Goal: Information Seeking & Learning: Learn about a topic

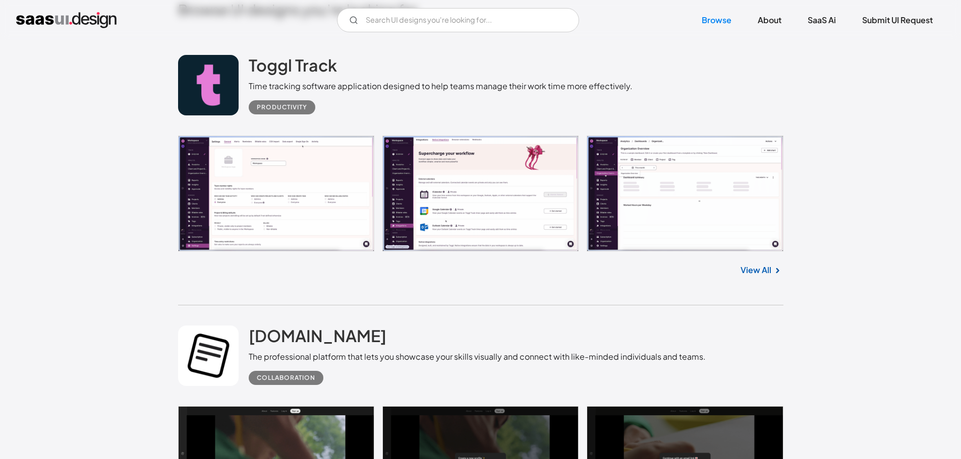
scroll to position [252, 0]
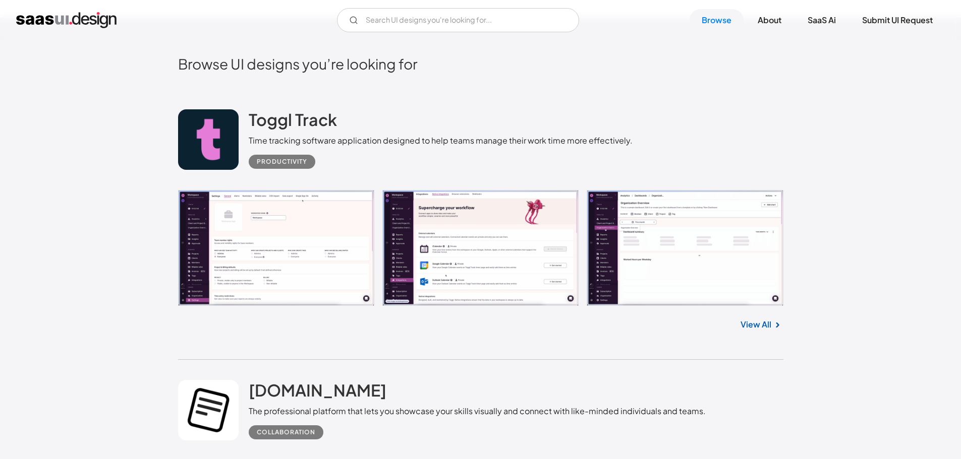
click at [763, 322] on link "View All" at bounding box center [755, 325] width 31 height 12
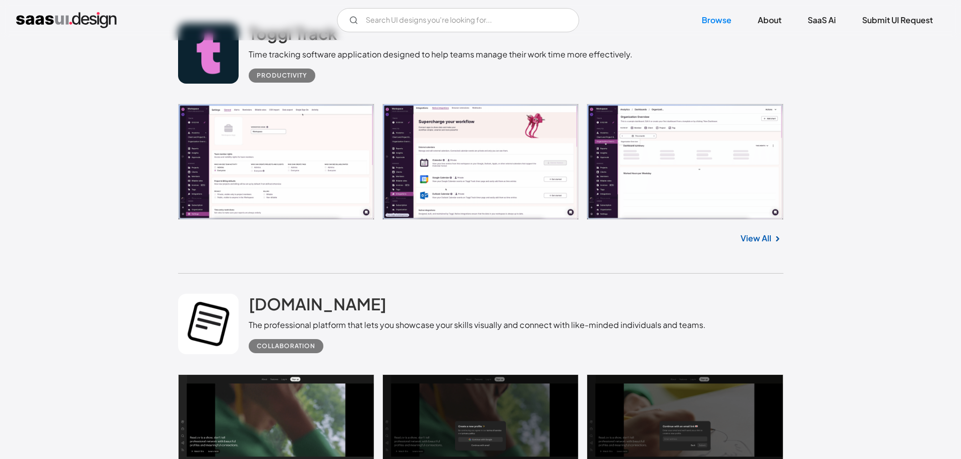
scroll to position [454, 0]
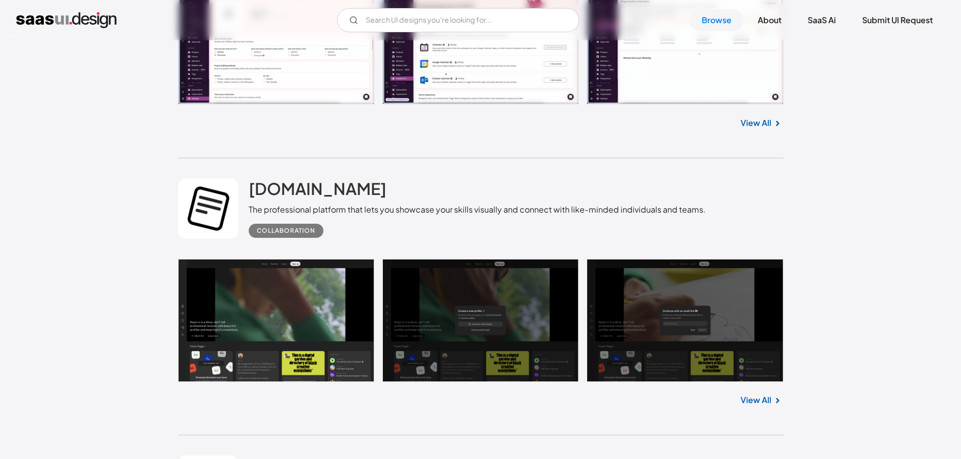
click at [268, 340] on link at bounding box center [480, 320] width 605 height 123
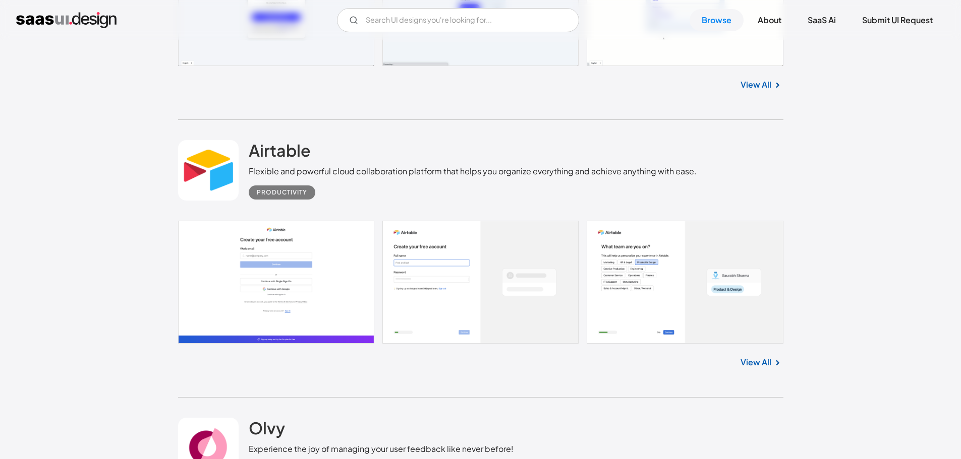
scroll to position [2420, 0]
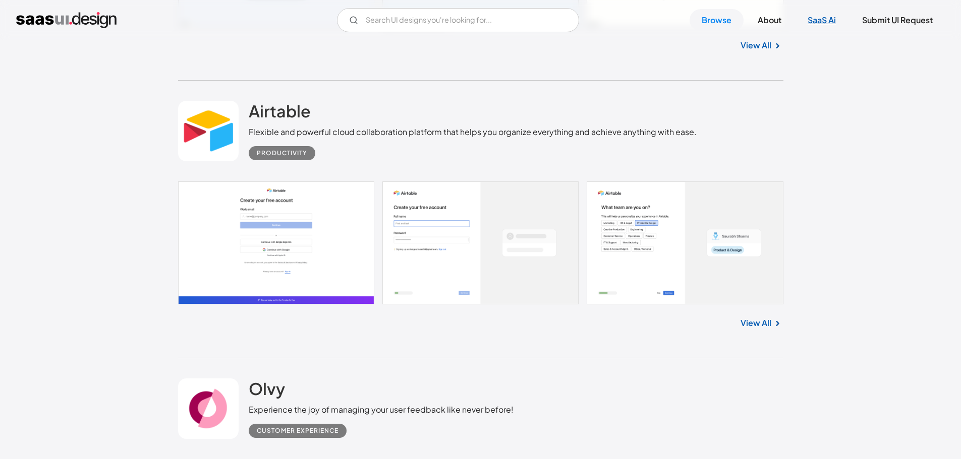
click at [819, 17] on link "SaaS Ai" at bounding box center [821, 20] width 52 height 22
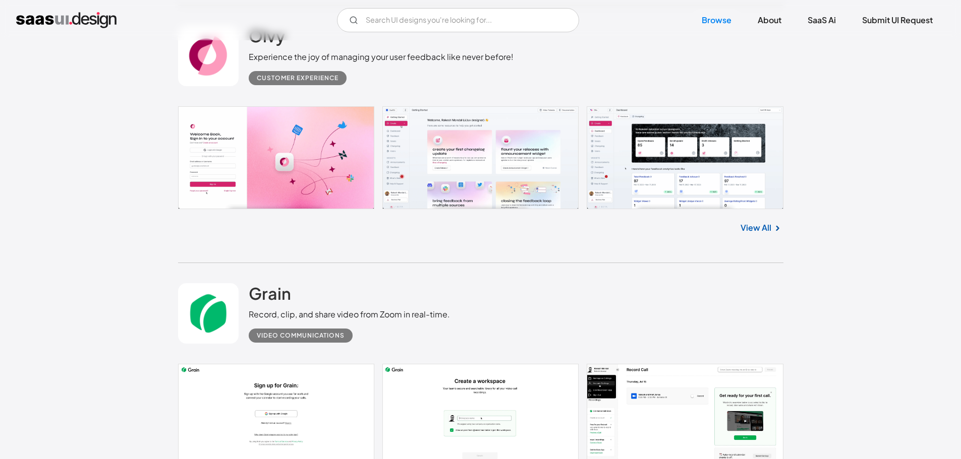
scroll to position [2723, 0]
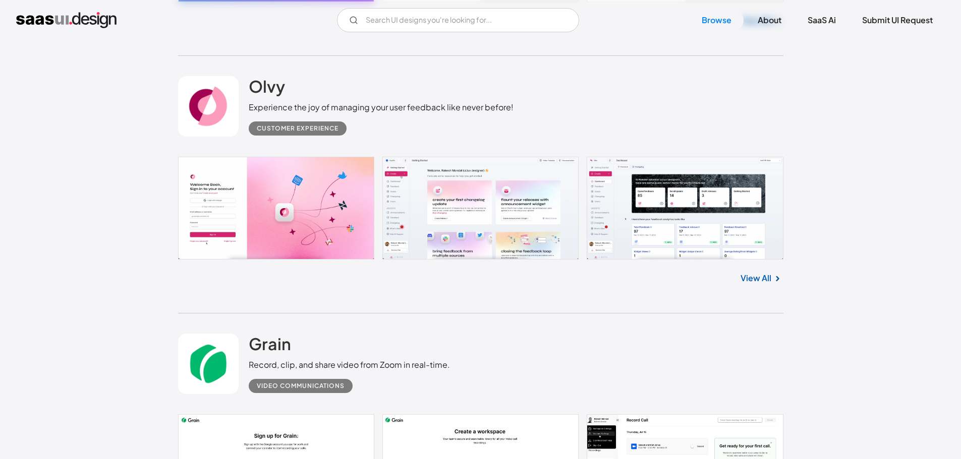
click at [297, 198] on link at bounding box center [480, 208] width 605 height 103
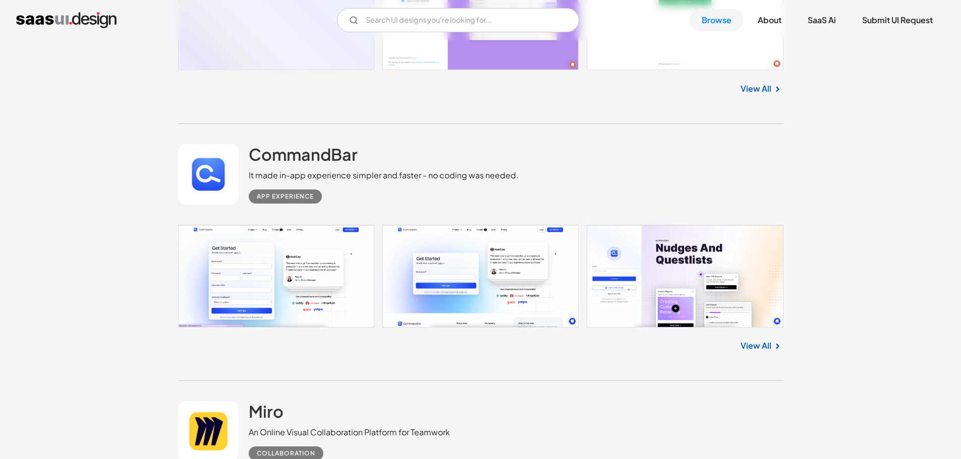
scroll to position [3479, 0]
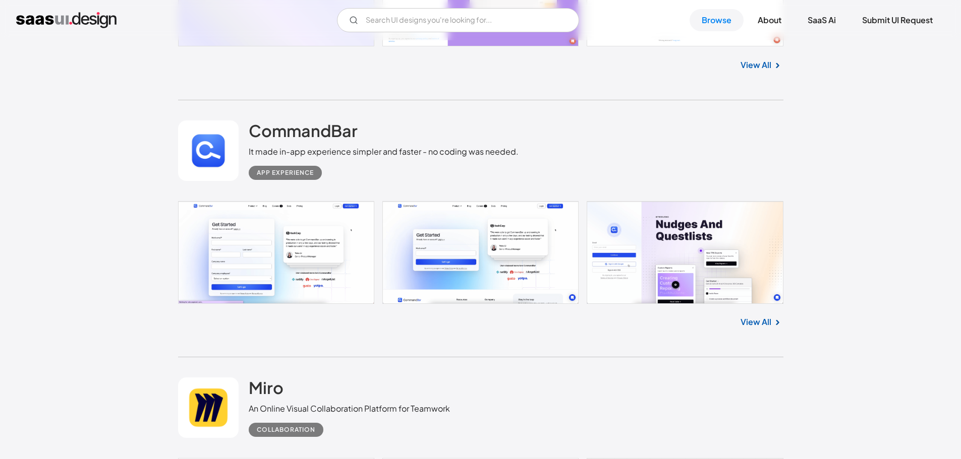
click at [293, 246] on link at bounding box center [480, 252] width 605 height 103
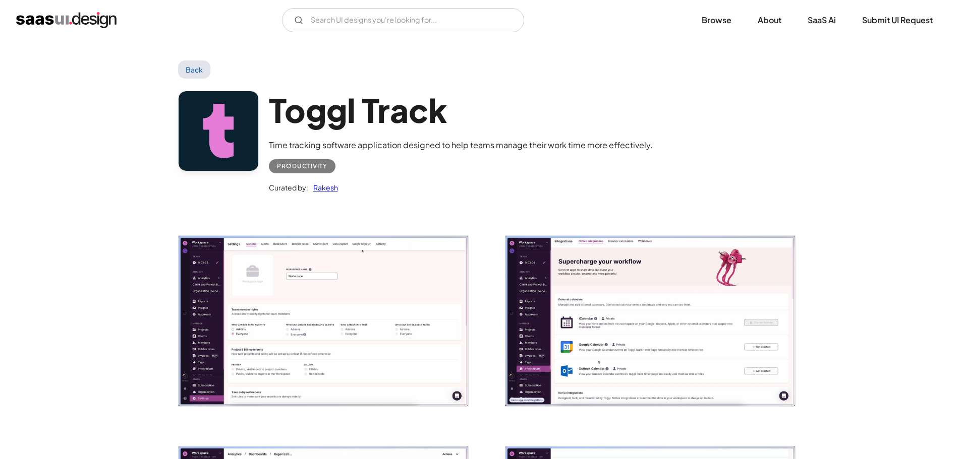
click at [350, 284] on img "open lightbox" at bounding box center [322, 321] width 289 height 170
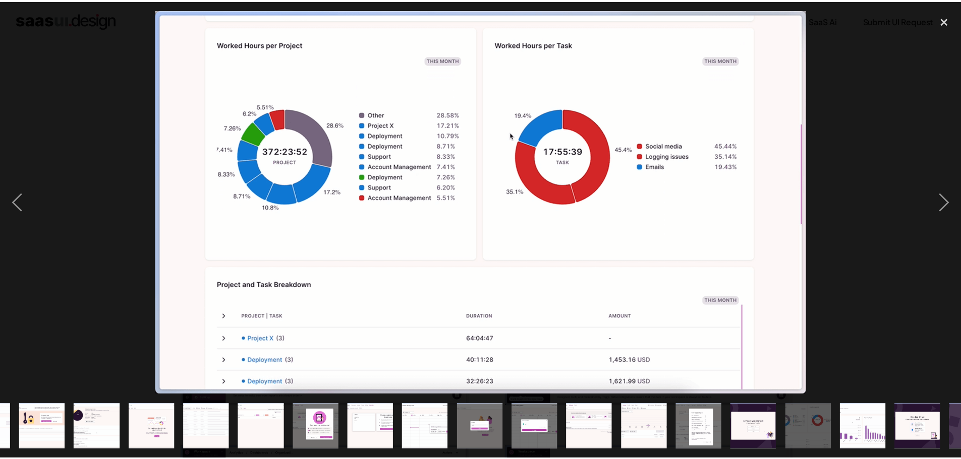
scroll to position [0, 199]
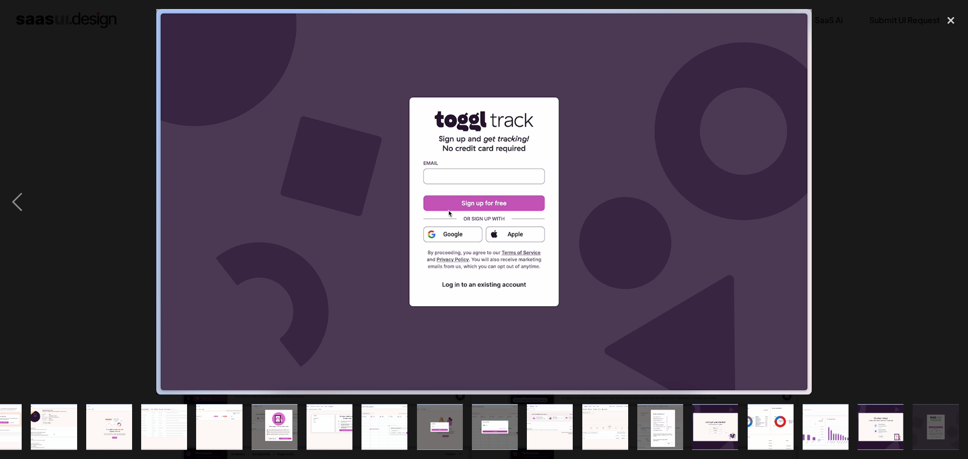
click at [864, 120] on div at bounding box center [484, 202] width 968 height 386
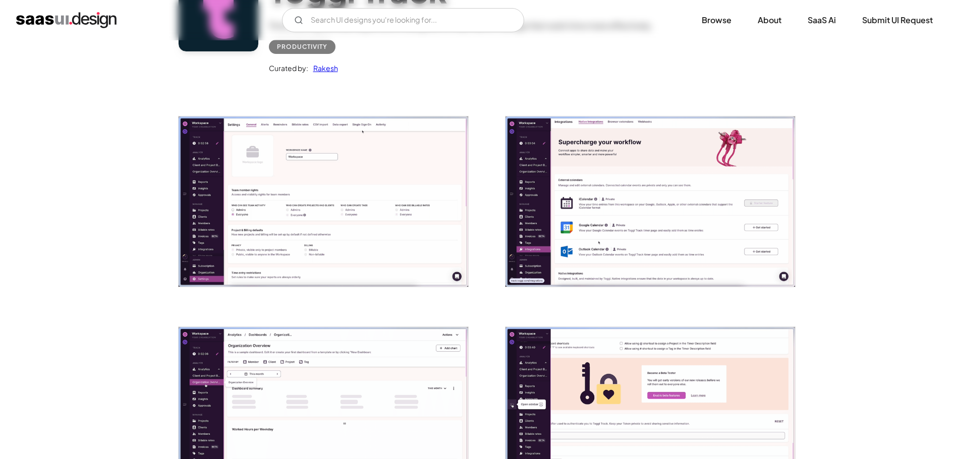
scroll to position [0, 0]
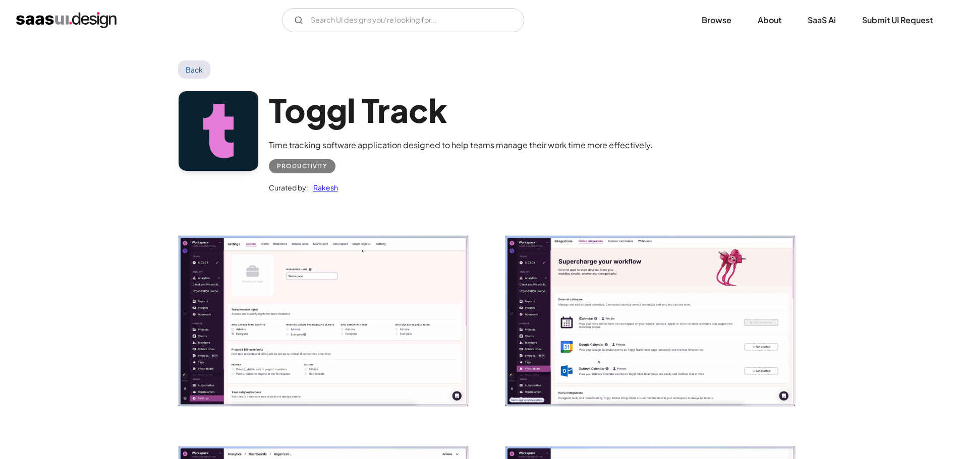
click at [197, 70] on link "Back" at bounding box center [194, 70] width 33 height 18
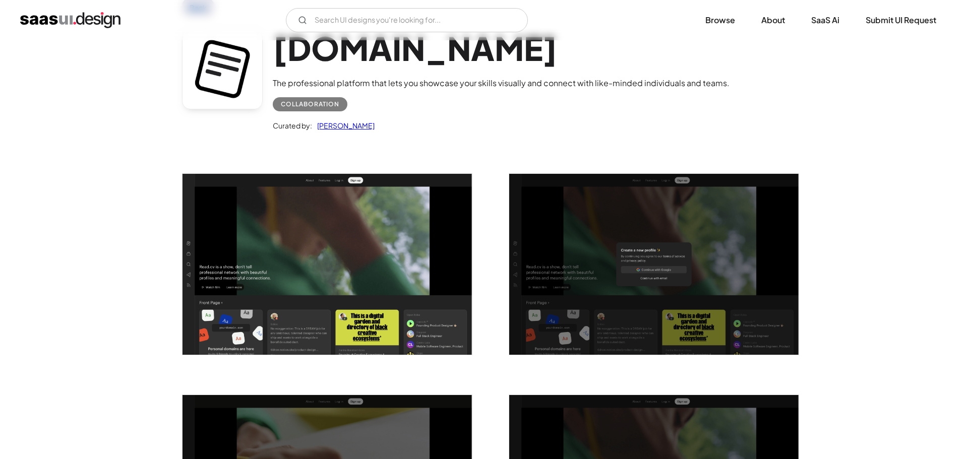
scroll to position [202, 0]
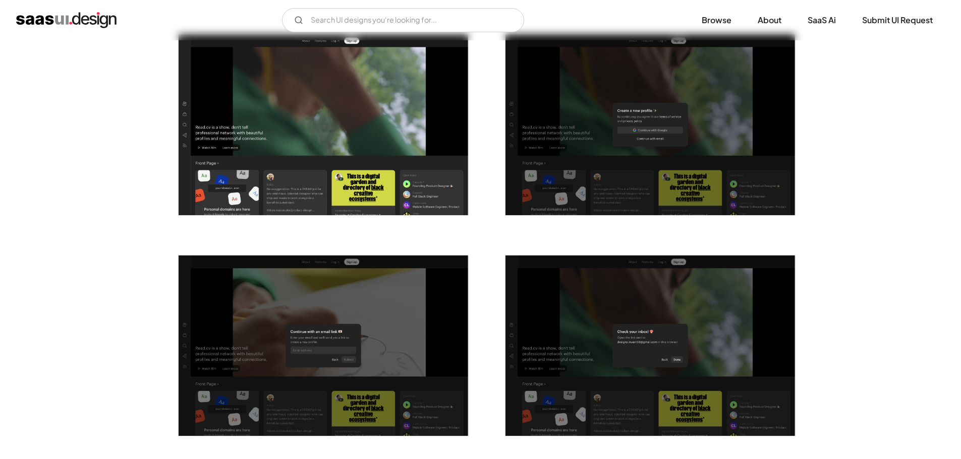
click at [342, 154] on img "open lightbox" at bounding box center [322, 124] width 289 height 181
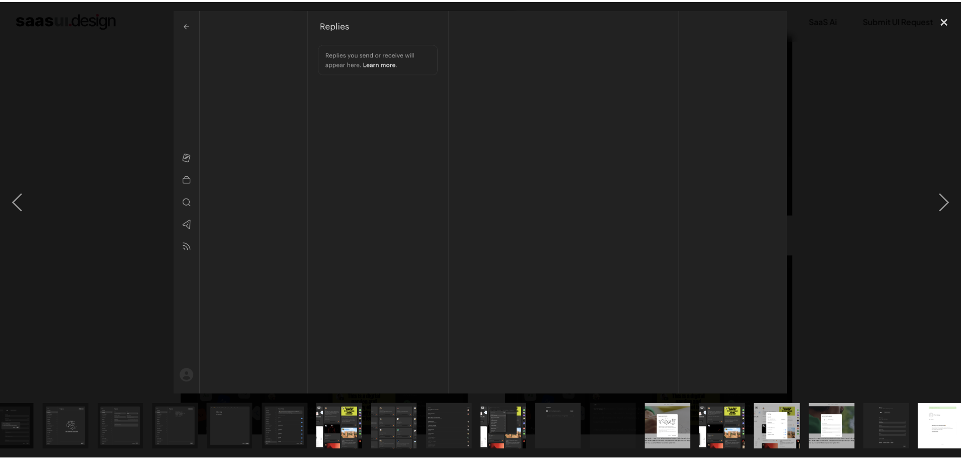
scroll to position [0, 364]
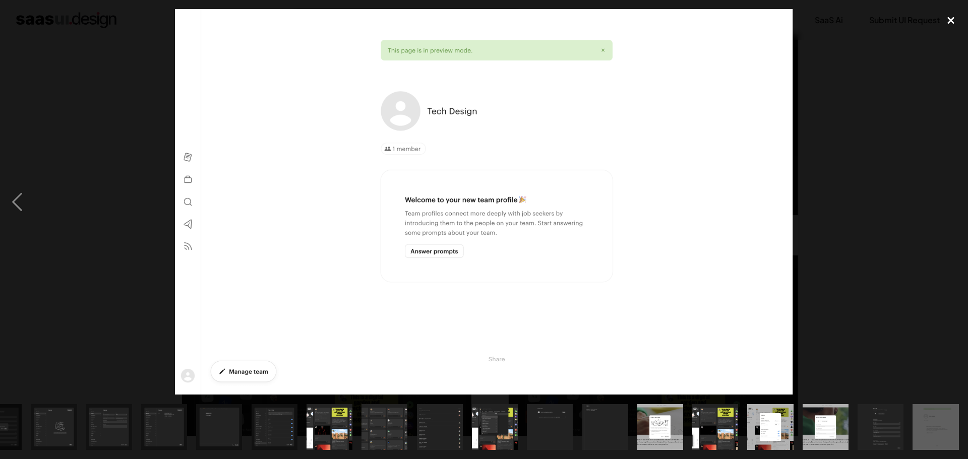
click at [954, 22] on div "close lightbox" at bounding box center [951, 20] width 34 height 22
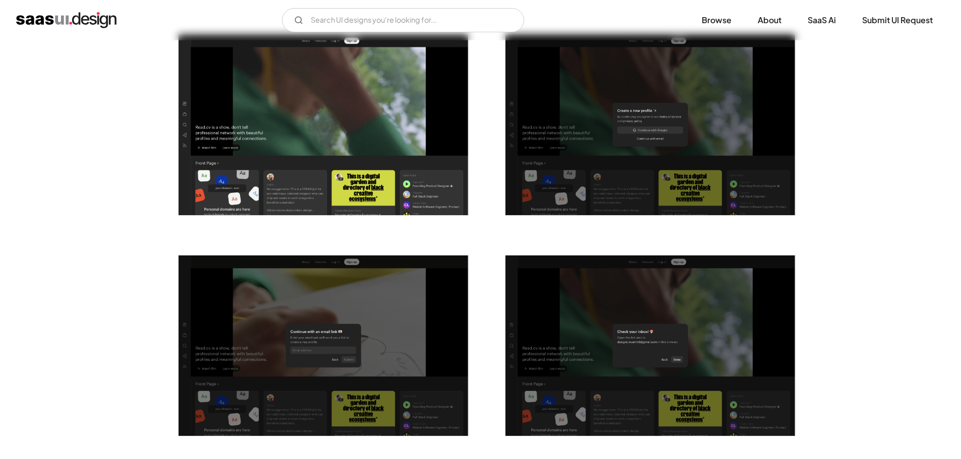
scroll to position [0, 0]
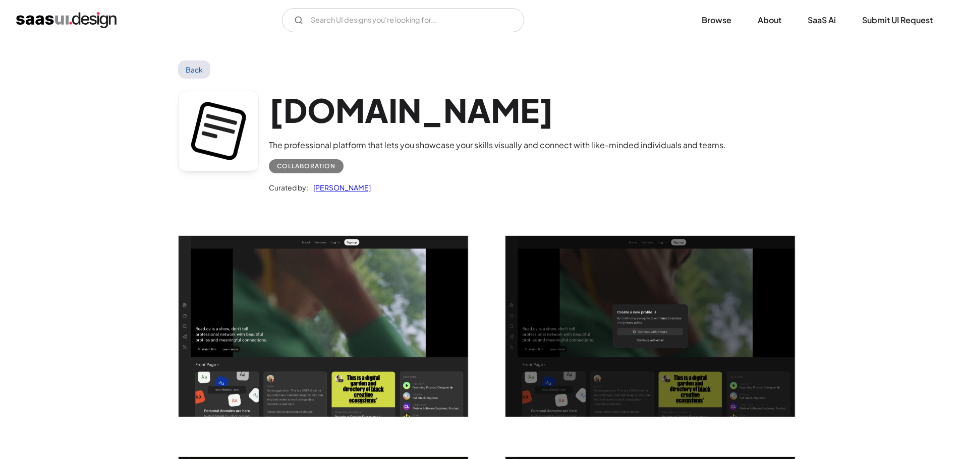
click at [195, 63] on link "Back" at bounding box center [194, 70] width 33 height 18
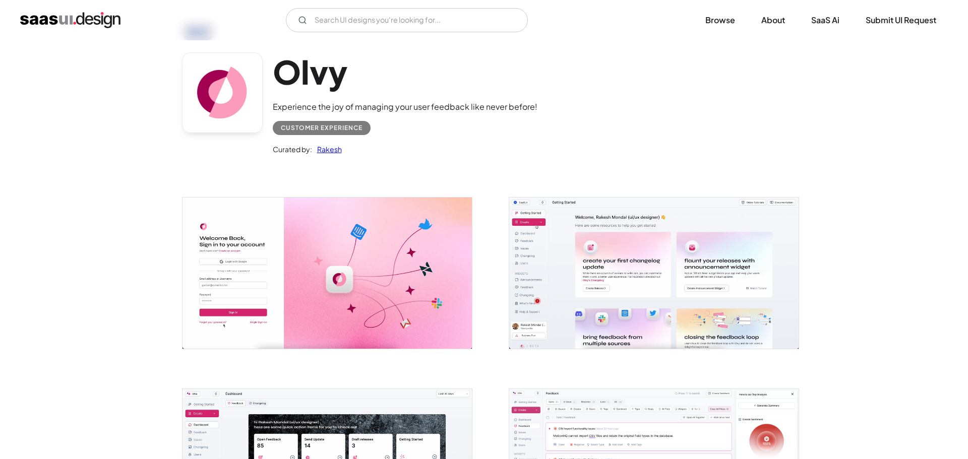
scroll to position [151, 0]
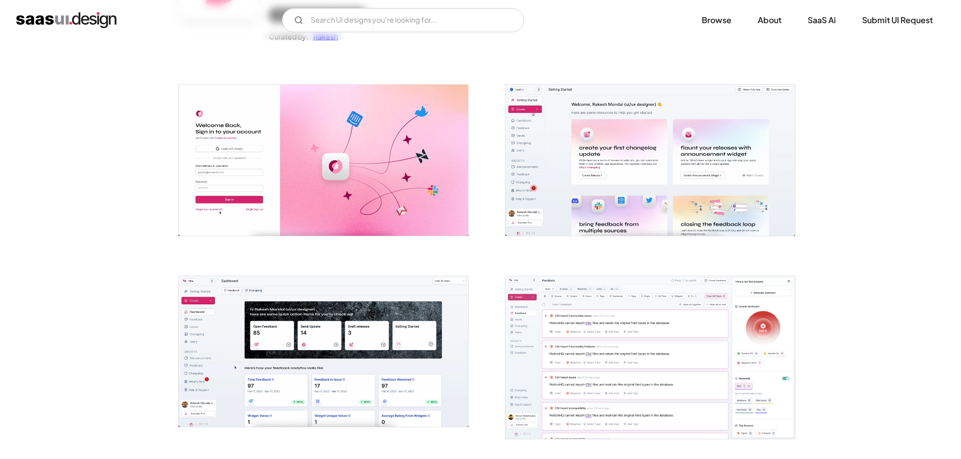
click at [351, 176] on img "open lightbox" at bounding box center [322, 160] width 289 height 151
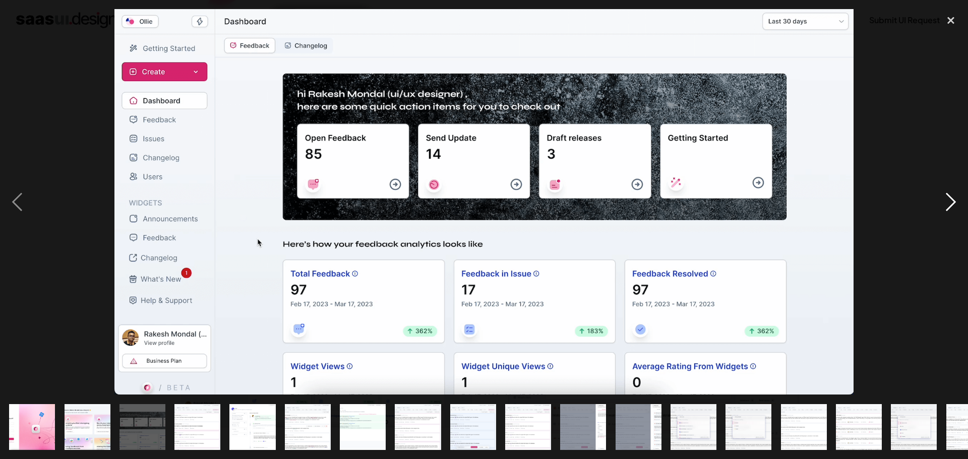
click at [942, 195] on div "next image" at bounding box center [951, 202] width 34 height 386
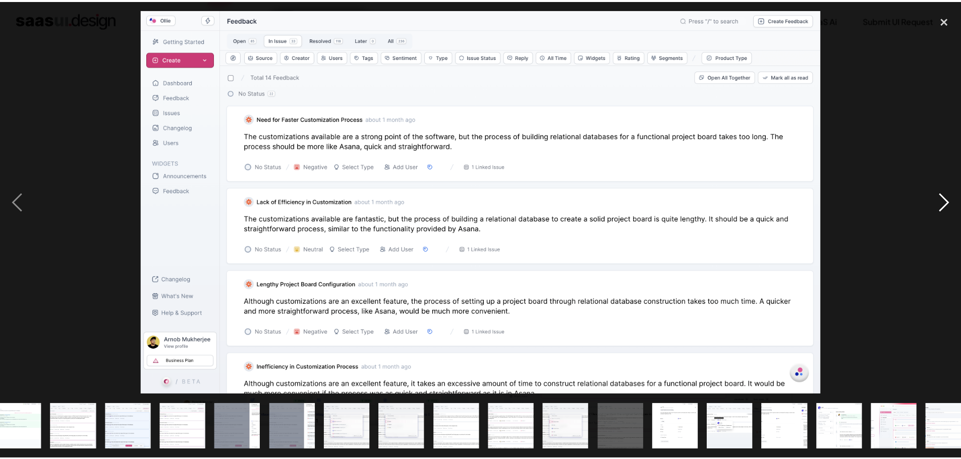
scroll to position [0, 419]
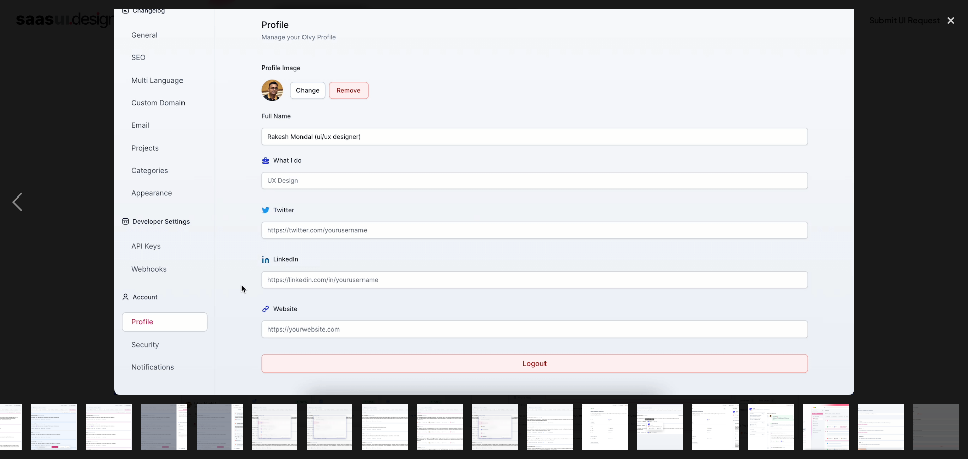
click at [95, 180] on div at bounding box center [484, 202] width 968 height 386
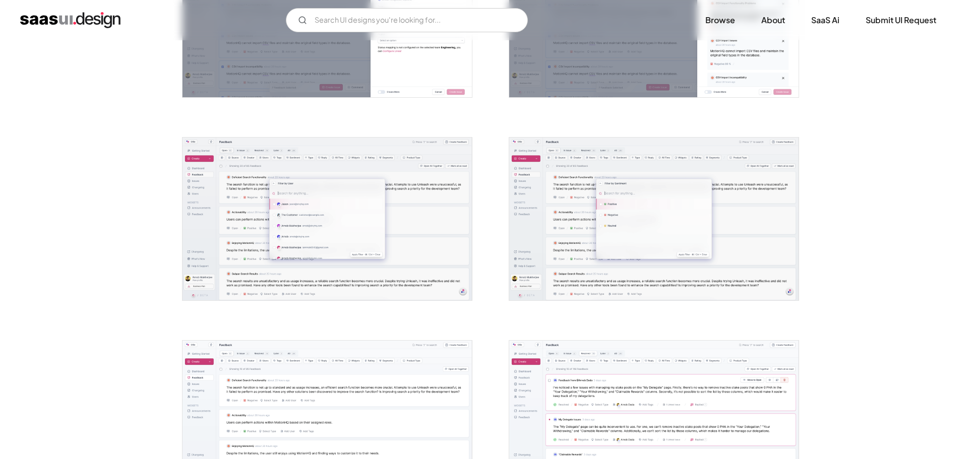
scroll to position [1311, 0]
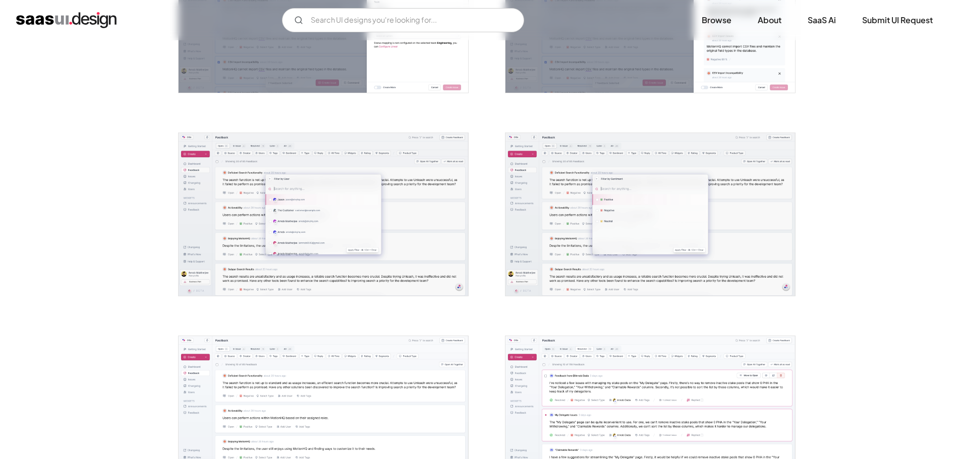
click at [421, 240] on img "open lightbox" at bounding box center [322, 214] width 289 height 163
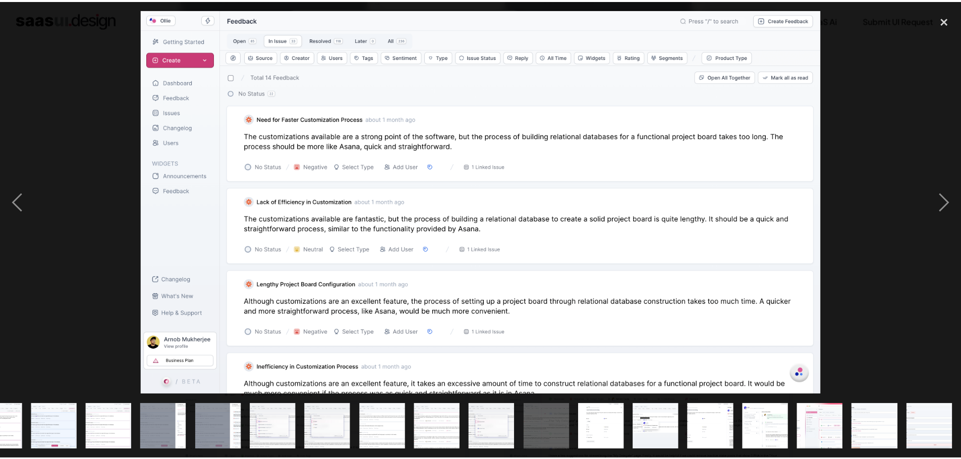
scroll to position [0, 419]
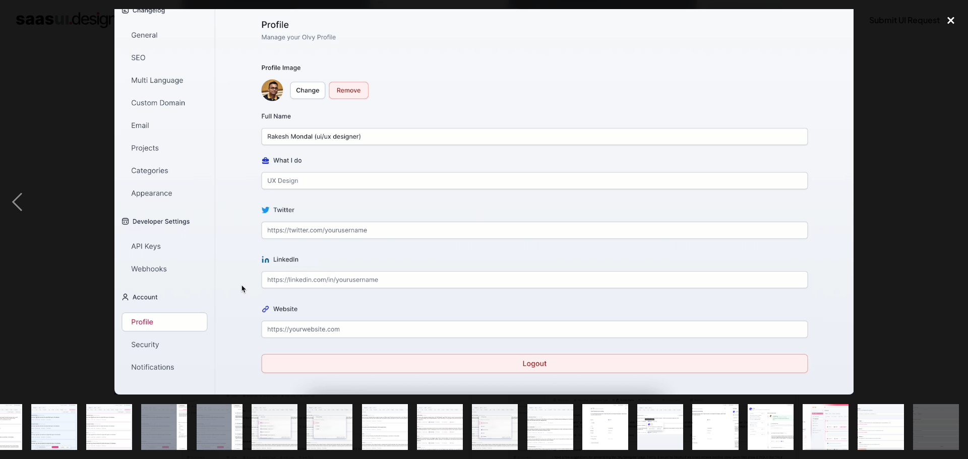
click at [956, 25] on div "close lightbox" at bounding box center [951, 20] width 34 height 22
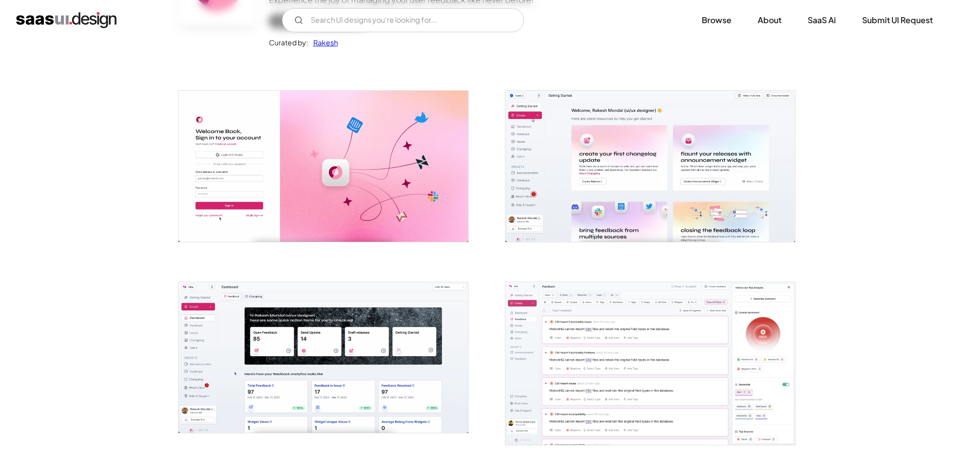
scroll to position [0, 0]
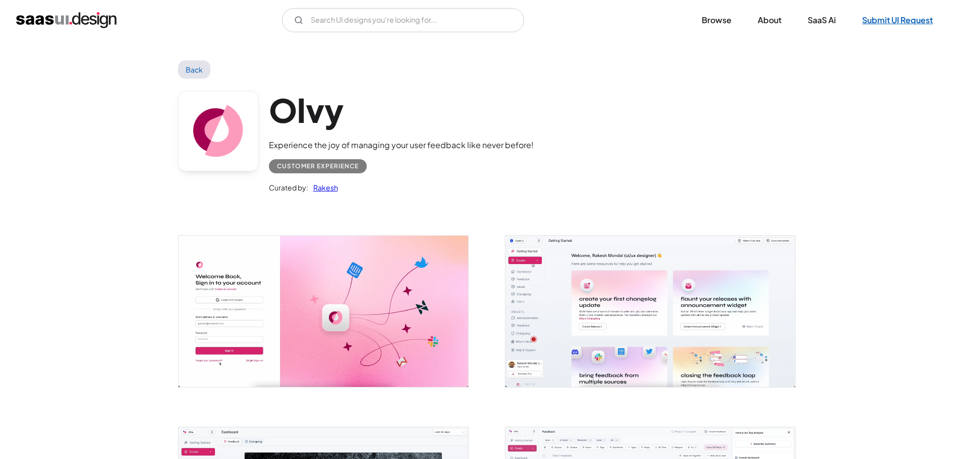
click at [902, 20] on link "Submit UI Request" at bounding box center [897, 20] width 95 height 22
click at [197, 61] on link "Back" at bounding box center [194, 70] width 33 height 18
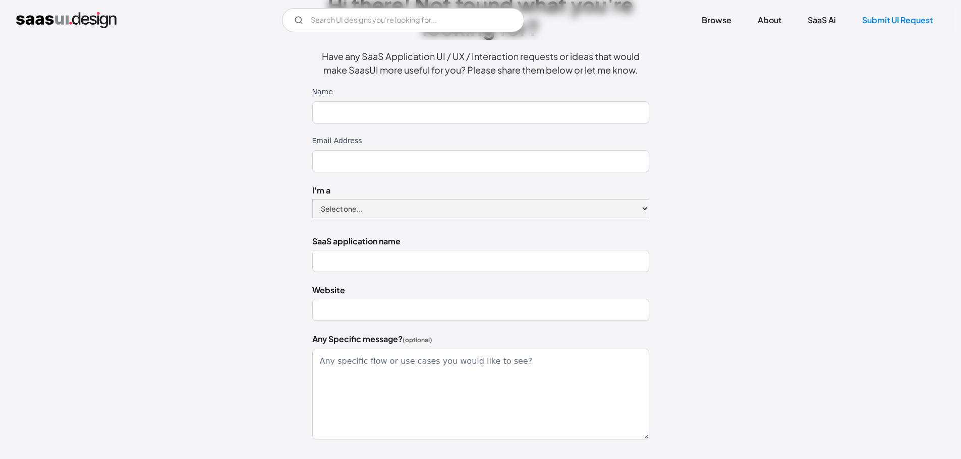
scroll to position [101, 0]
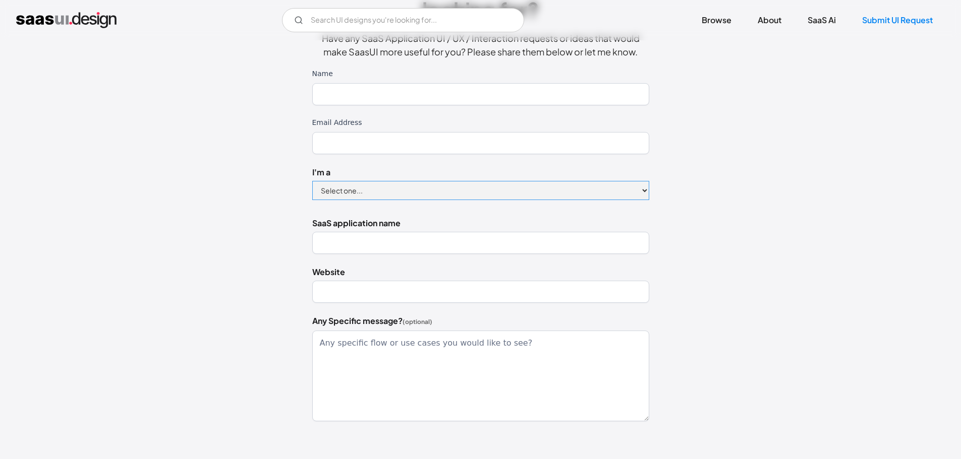
click at [373, 186] on select "Select one... Designer Product Manager Founder" at bounding box center [480, 190] width 337 height 19
click at [290, 200] on div "Hi there! Not found what you're looking for? Have any SaaS Application UI / UX …" at bounding box center [481, 245] width 706 height 590
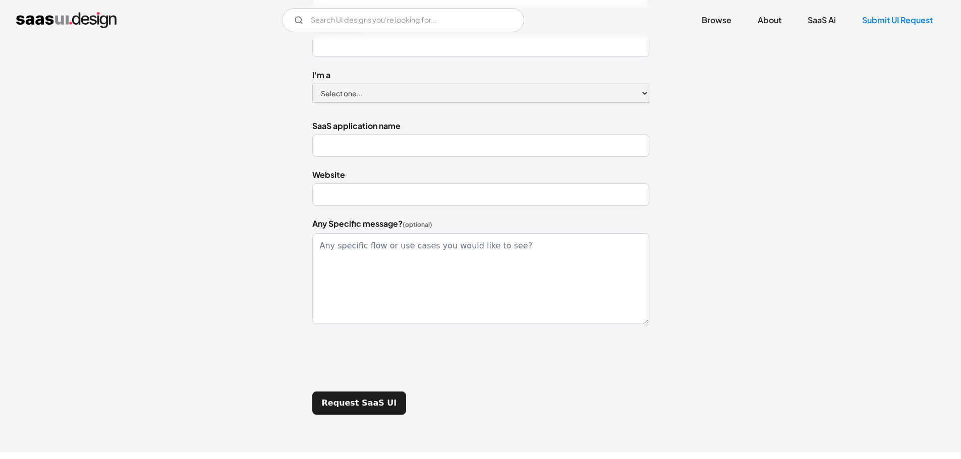
scroll to position [202, 0]
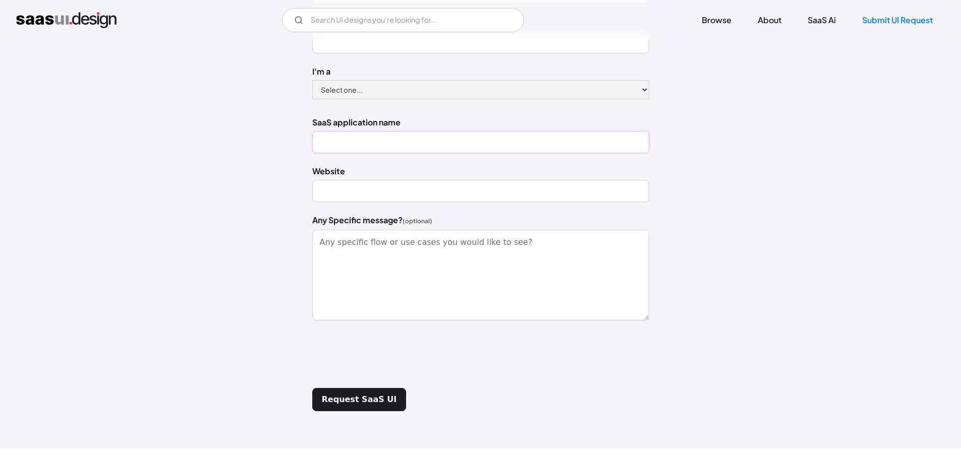
click at [390, 143] on input "SaaS application name" at bounding box center [480, 142] width 337 height 22
click at [368, 188] on input "Website" at bounding box center [480, 191] width 337 height 22
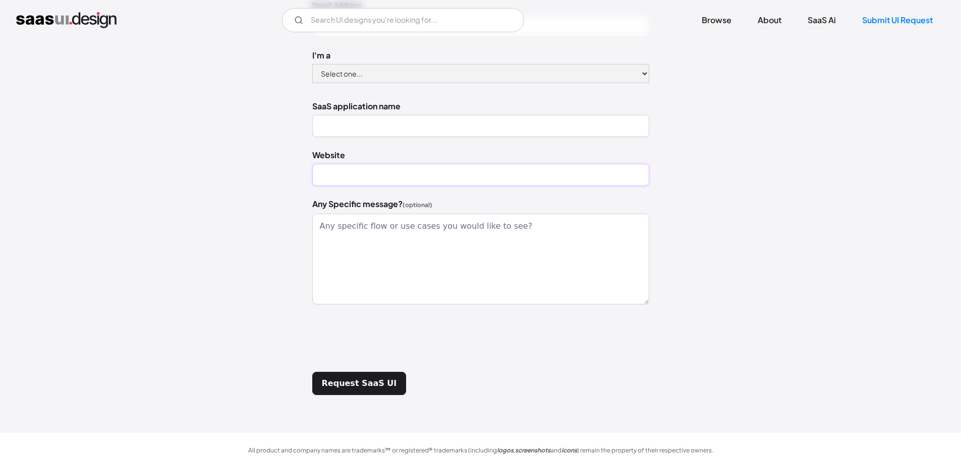
scroll to position [227, 0]
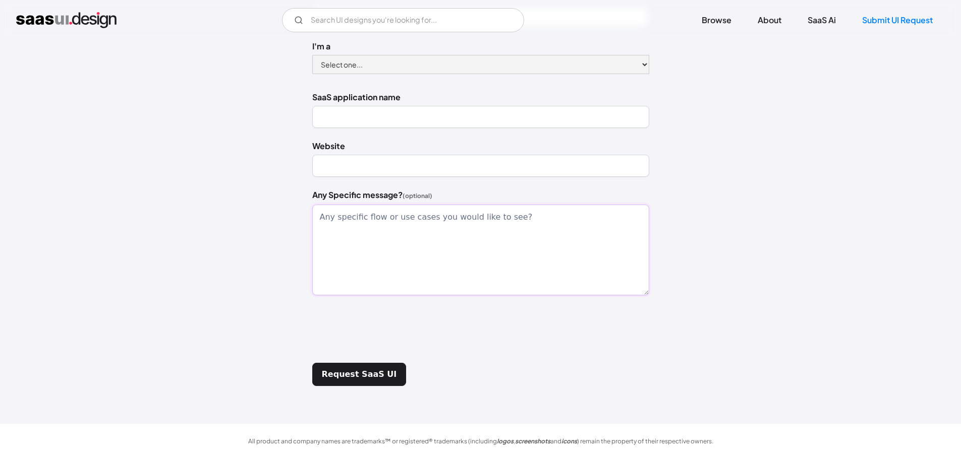
click at [346, 219] on textarea "Any Specific message? (optional)" at bounding box center [480, 250] width 337 height 91
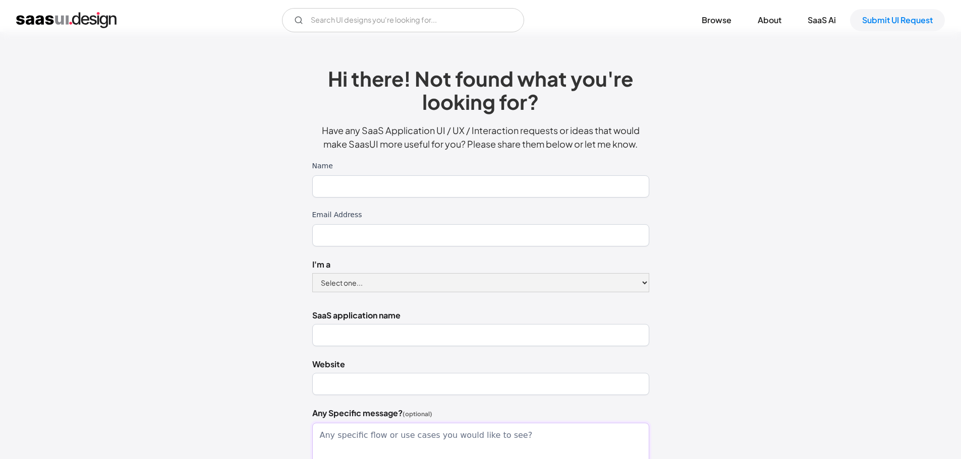
scroll to position [0, 0]
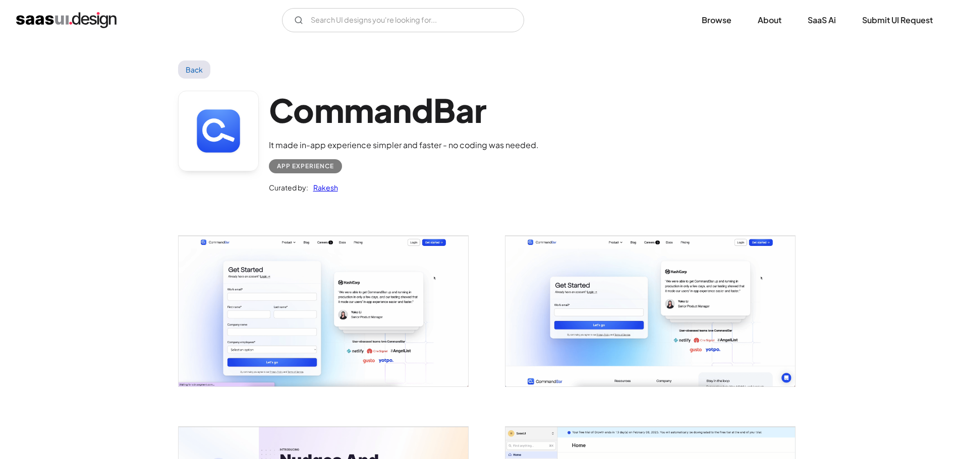
click at [305, 274] on img "open lightbox" at bounding box center [322, 311] width 289 height 151
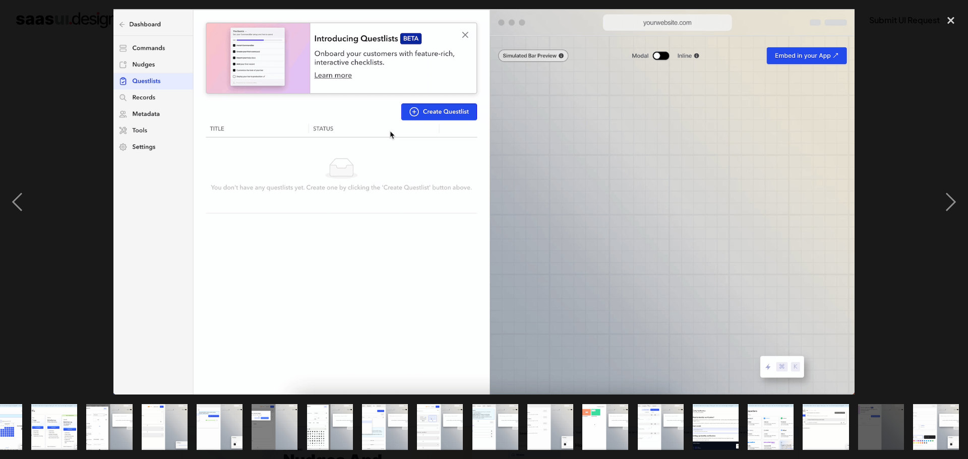
scroll to position [0, 270]
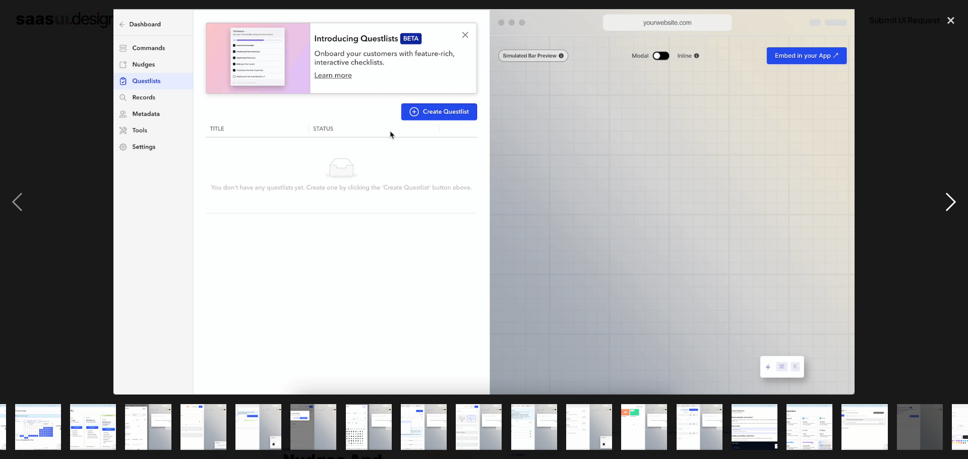
click at [957, 202] on div "next image" at bounding box center [951, 202] width 34 height 386
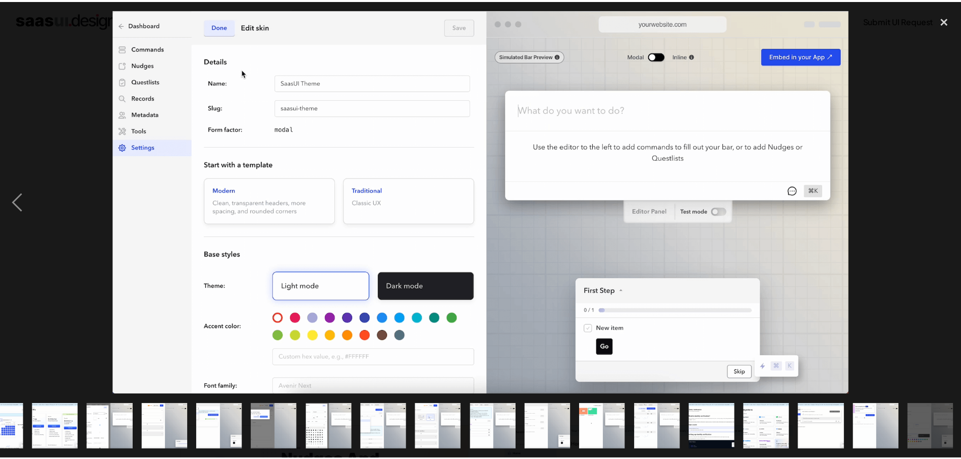
scroll to position [0, 309]
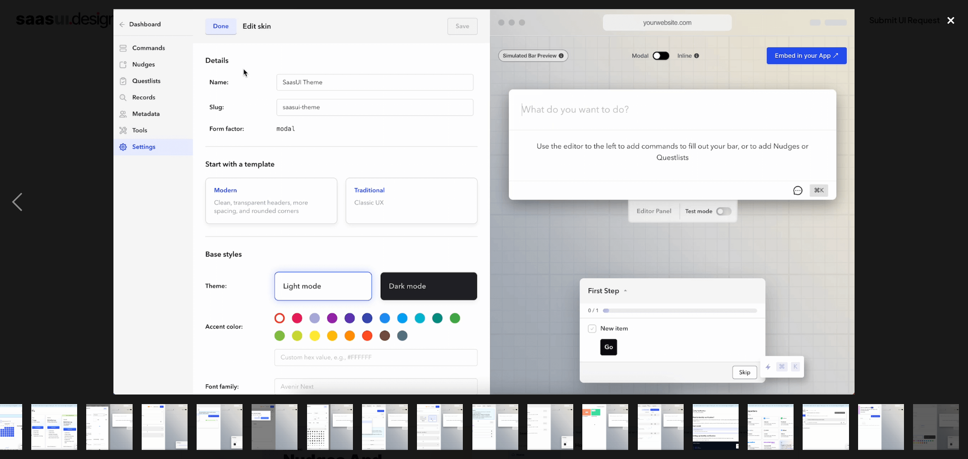
click at [952, 15] on div "close lightbox" at bounding box center [951, 20] width 34 height 22
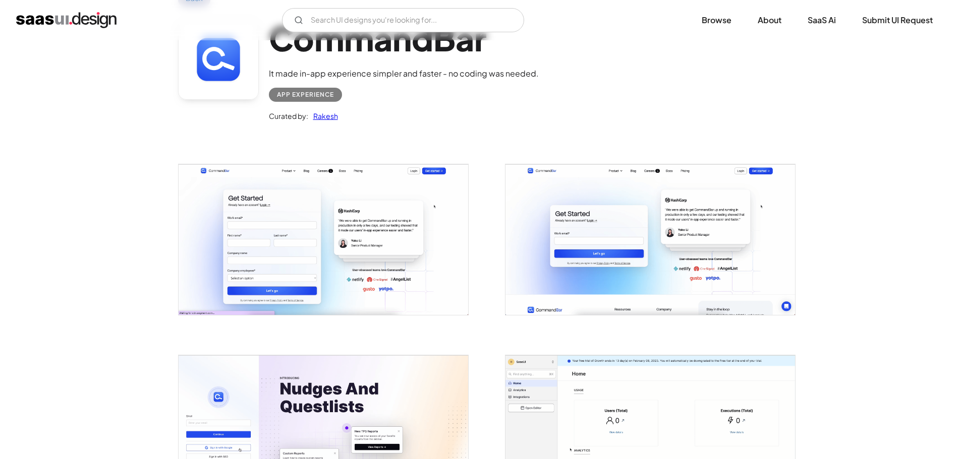
scroll to position [0, 0]
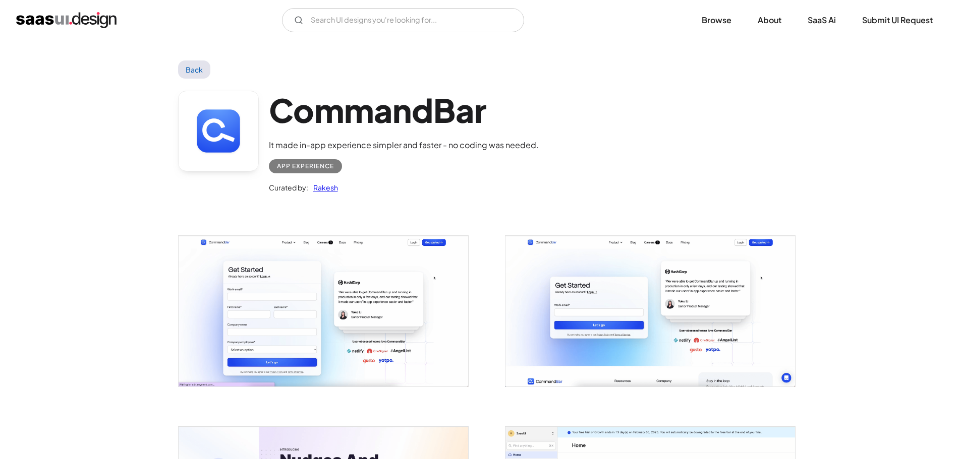
click at [193, 74] on link "Back" at bounding box center [194, 70] width 33 height 18
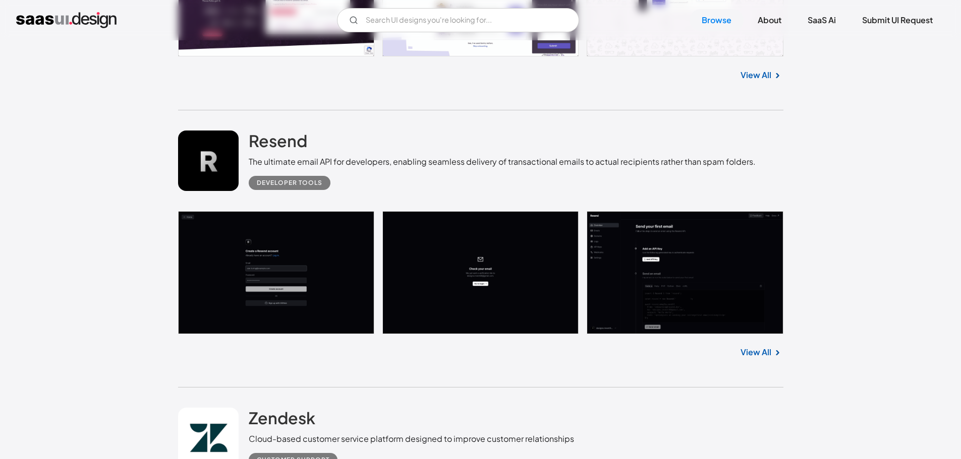
scroll to position [6094, 0]
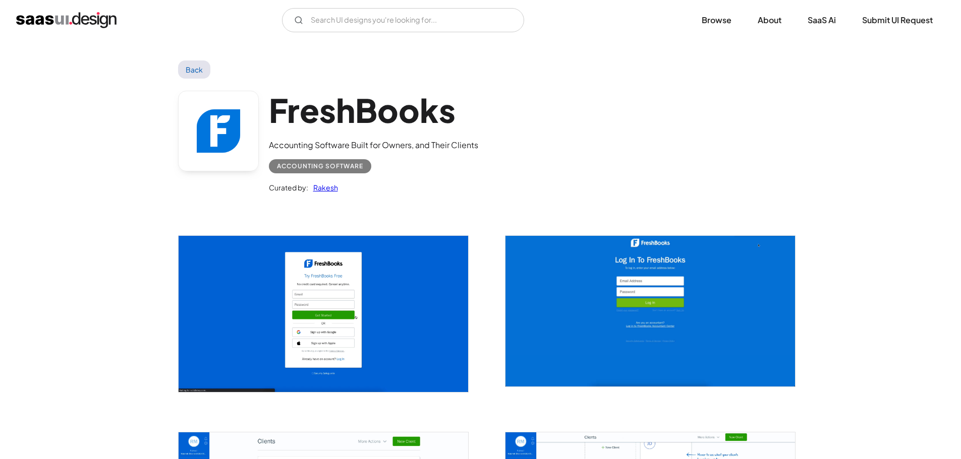
click at [332, 330] on img "open lightbox" at bounding box center [322, 314] width 289 height 156
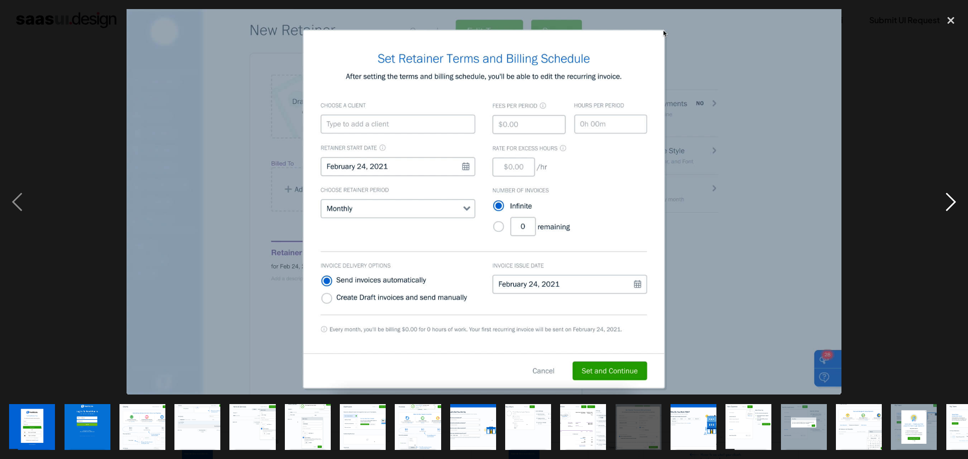
click at [959, 191] on div "next image" at bounding box center [951, 202] width 34 height 386
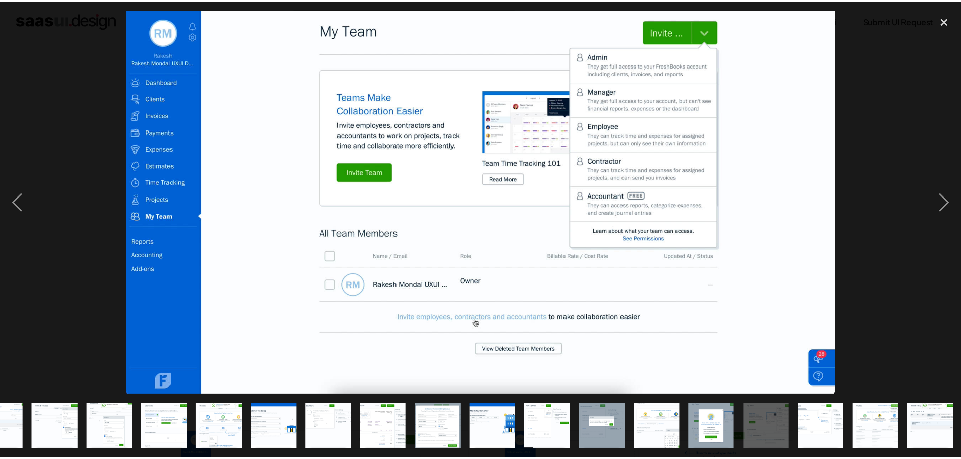
scroll to position [0, 254]
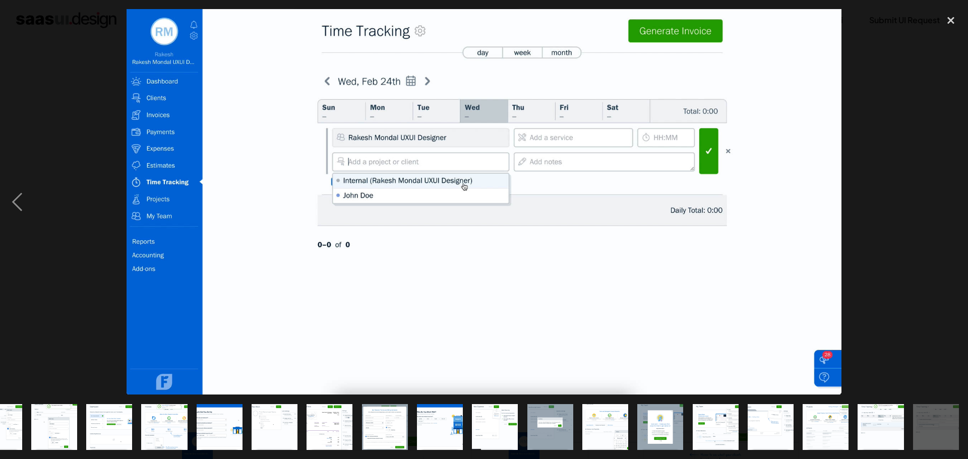
click at [931, 161] on div at bounding box center [484, 202] width 968 height 386
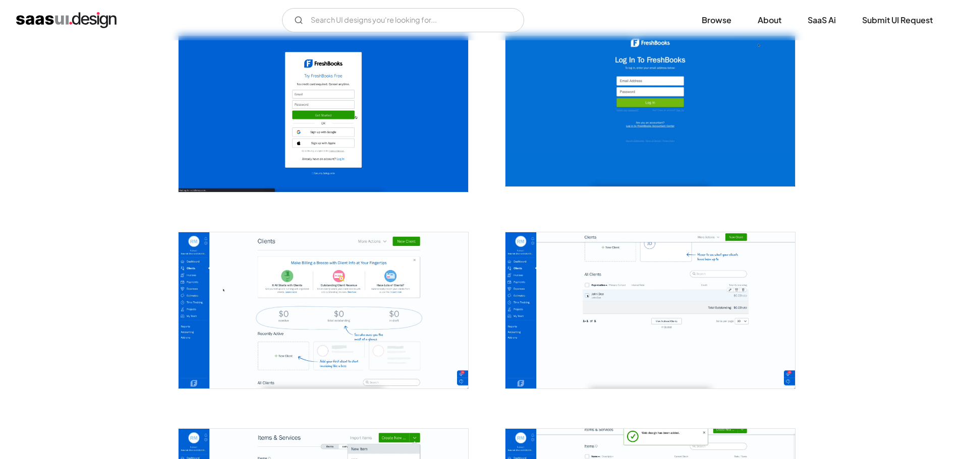
scroll to position [202, 0]
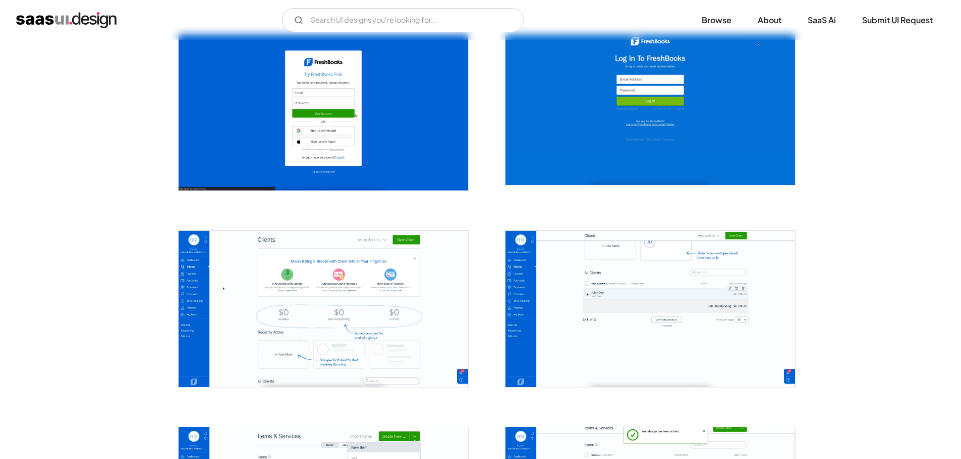
click at [329, 133] on img "open lightbox" at bounding box center [322, 112] width 289 height 156
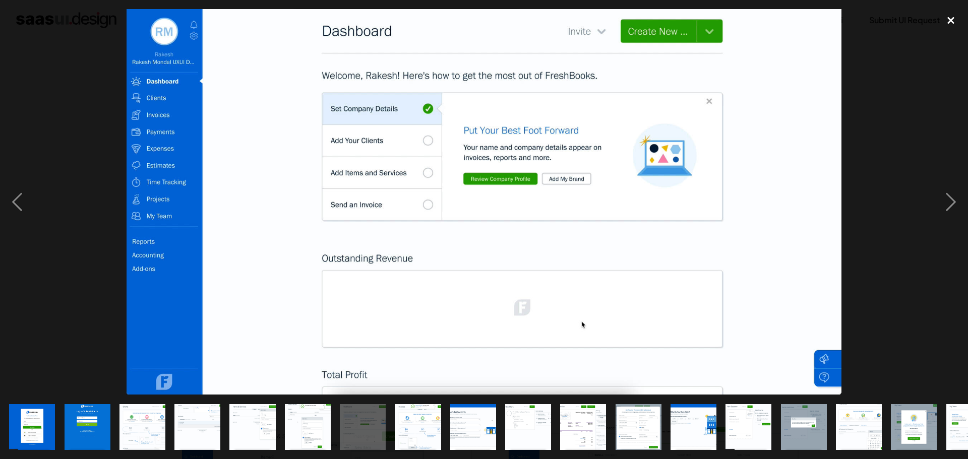
click at [940, 18] on div "close lightbox" at bounding box center [951, 20] width 34 height 22
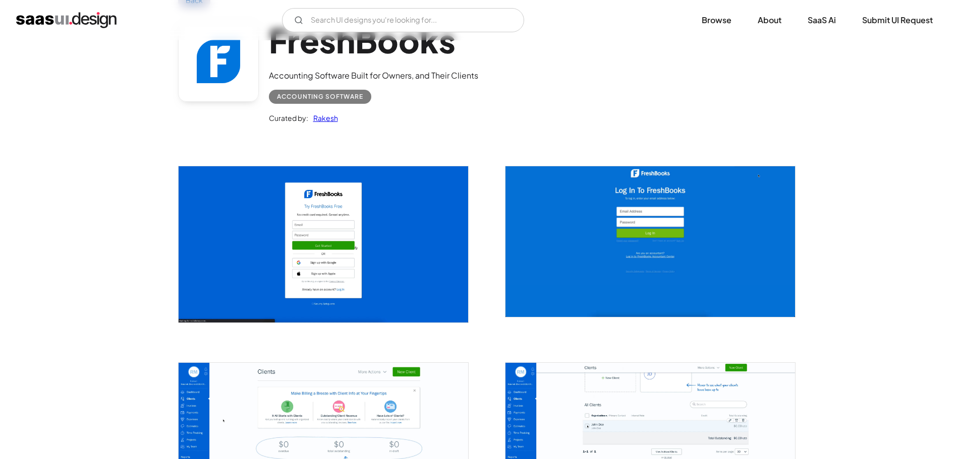
scroll to position [0, 0]
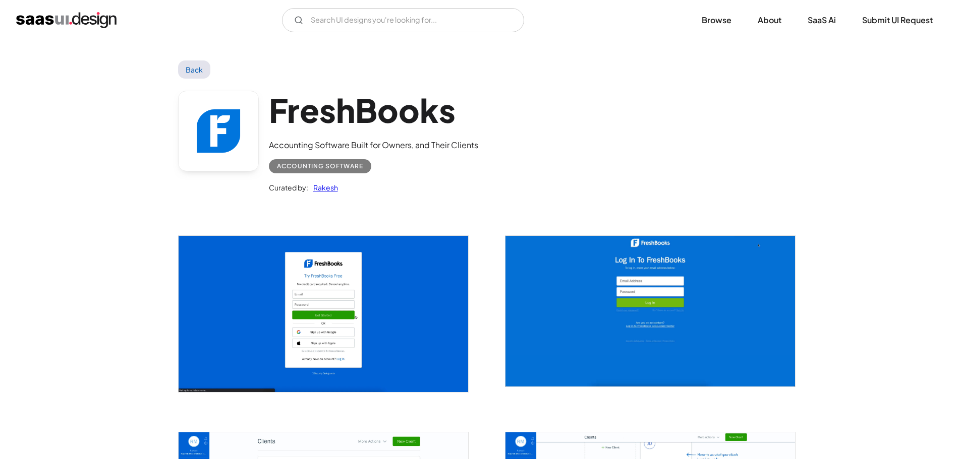
click at [188, 68] on link "Back" at bounding box center [194, 70] width 33 height 18
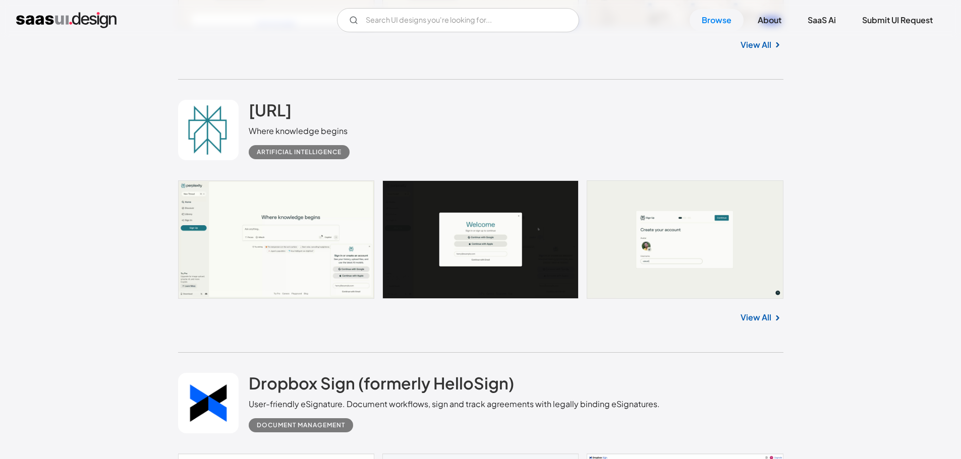
scroll to position [14481, 0]
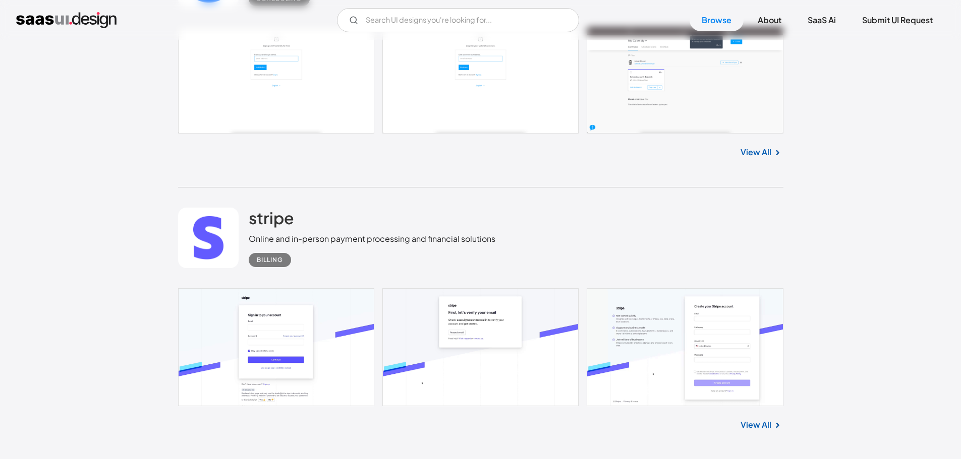
scroll to position [15943, 0]
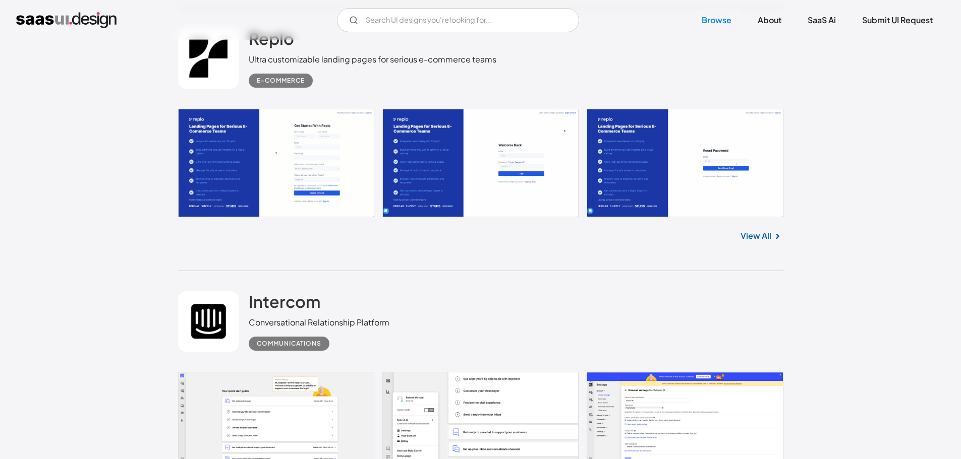
scroll to position [16902, 0]
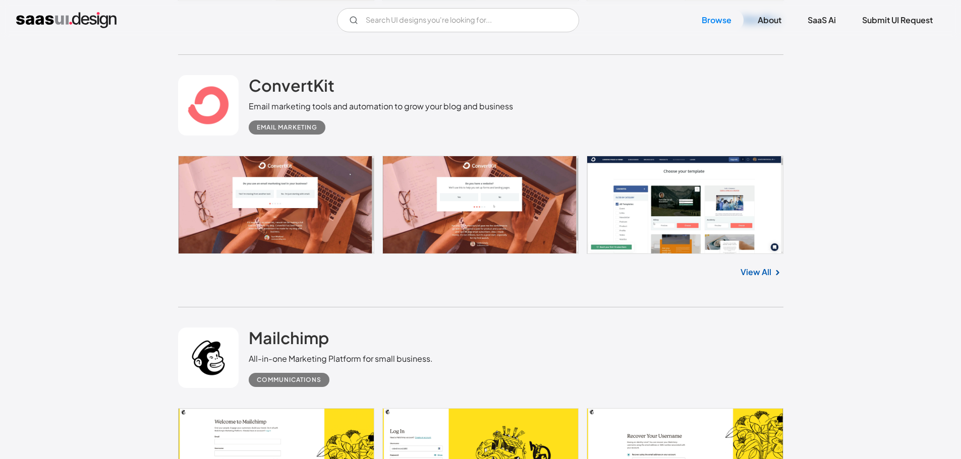
scroll to position [19725, 0]
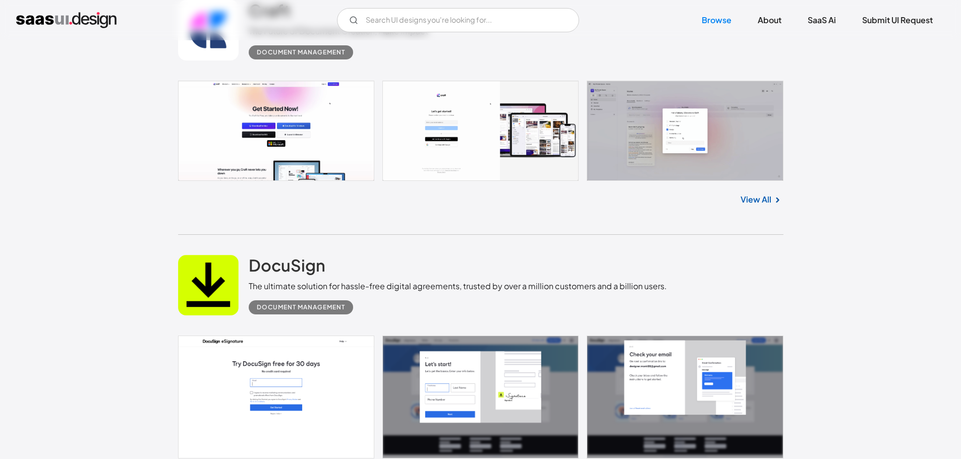
scroll to position [20935, 0]
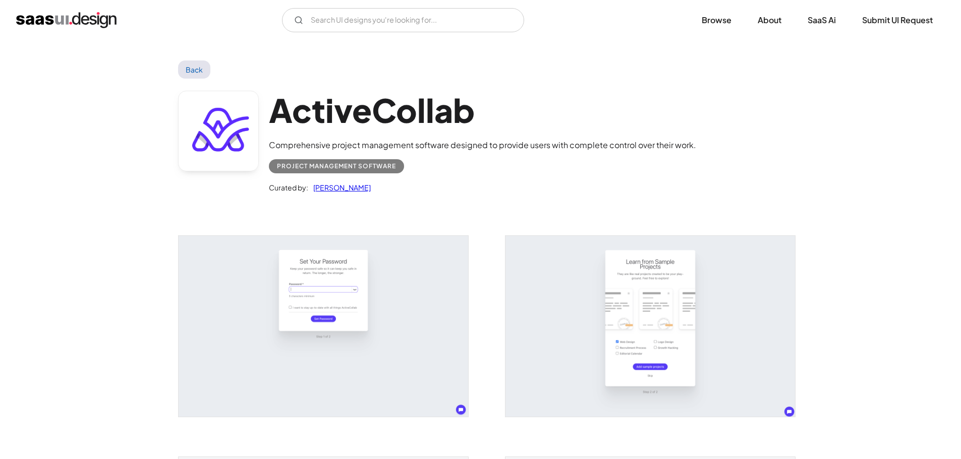
click at [360, 311] on img "open lightbox" at bounding box center [322, 326] width 289 height 181
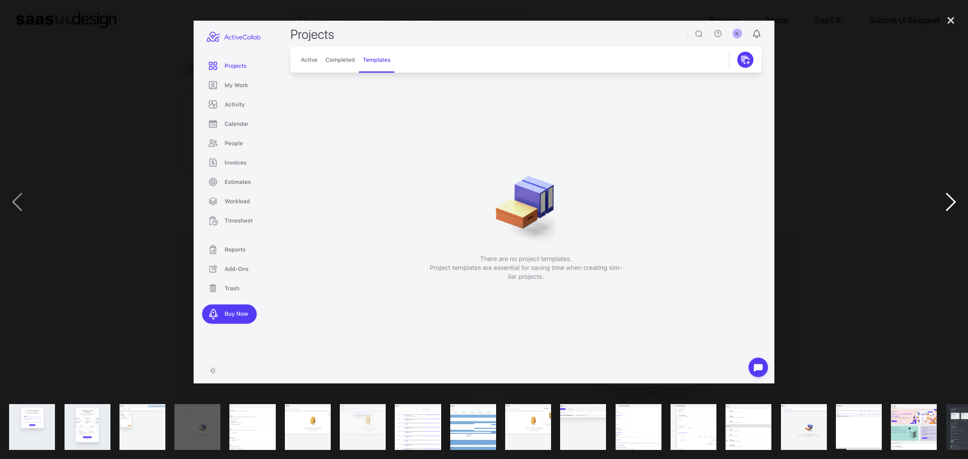
click at [944, 197] on div "next image" at bounding box center [951, 202] width 34 height 386
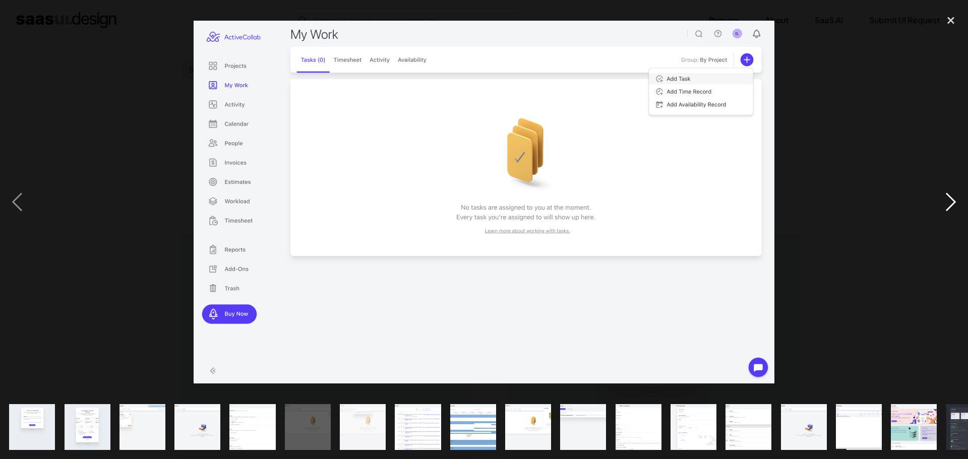
click at [953, 205] on div "next image" at bounding box center [951, 202] width 34 height 386
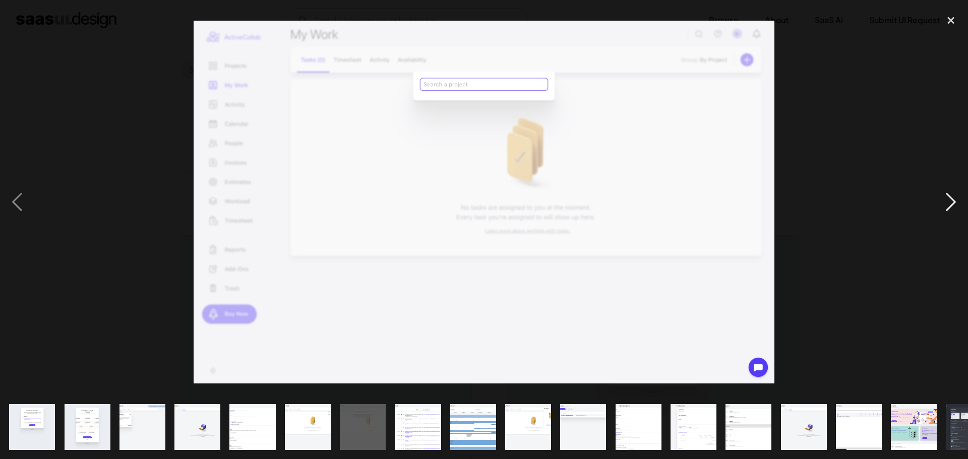
click at [952, 196] on div "next image" at bounding box center [951, 202] width 34 height 386
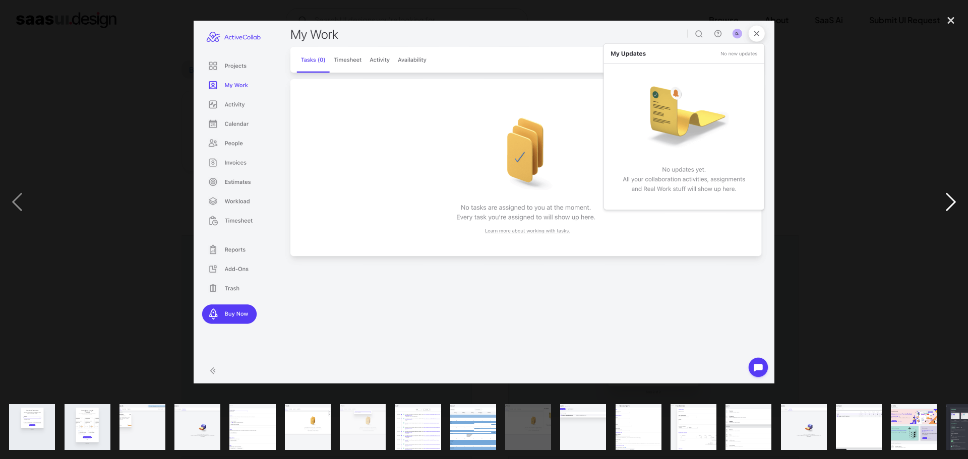
click at [942, 198] on div "next image" at bounding box center [951, 202] width 34 height 386
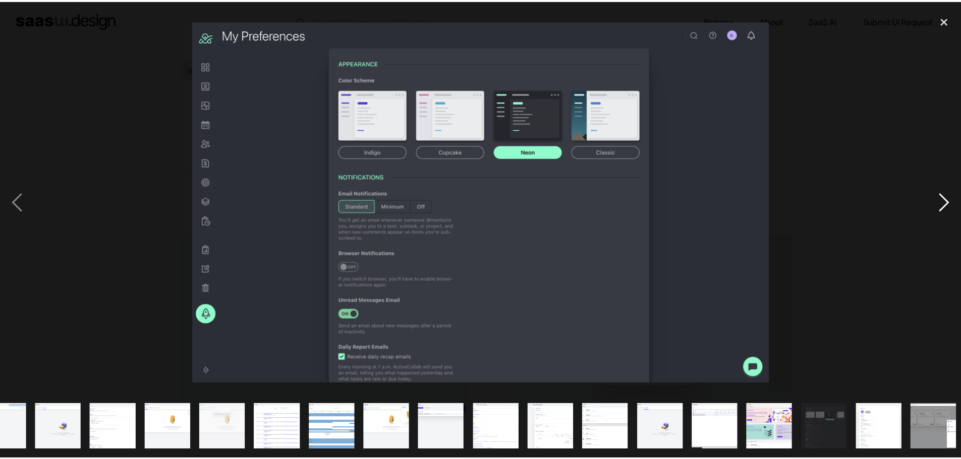
scroll to position [0, 143]
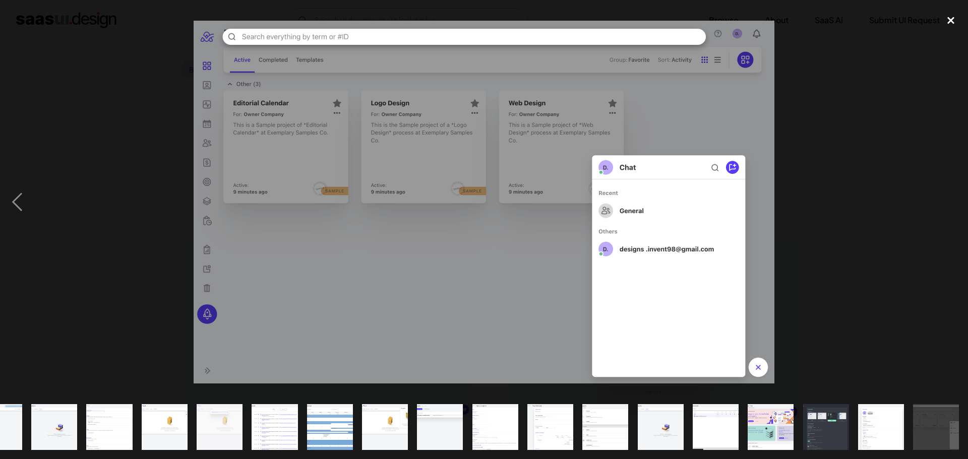
click at [949, 25] on div "close lightbox" at bounding box center [951, 20] width 34 height 22
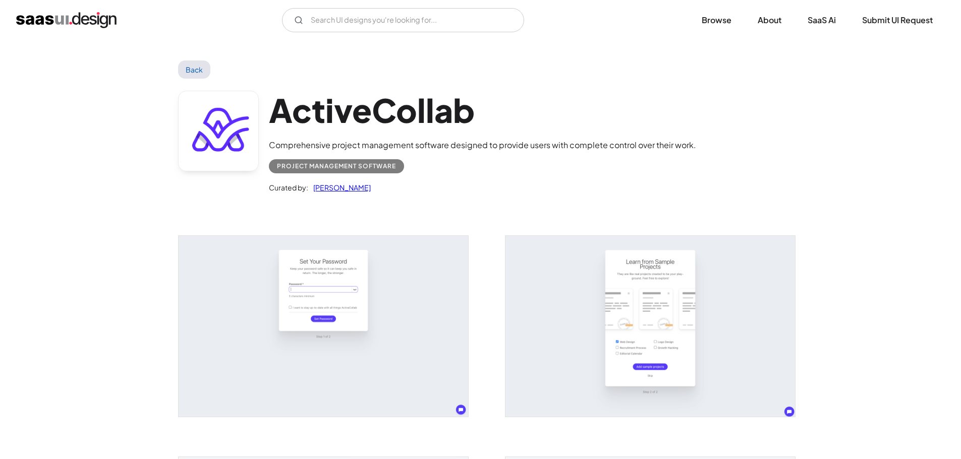
scroll to position [0, 0]
click at [191, 68] on link "Back" at bounding box center [194, 70] width 33 height 18
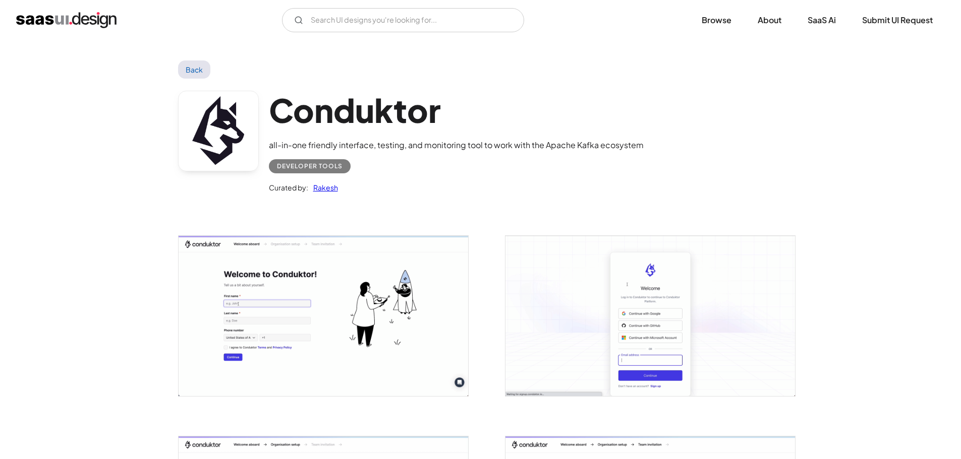
click at [244, 343] on img "open lightbox" at bounding box center [322, 316] width 289 height 160
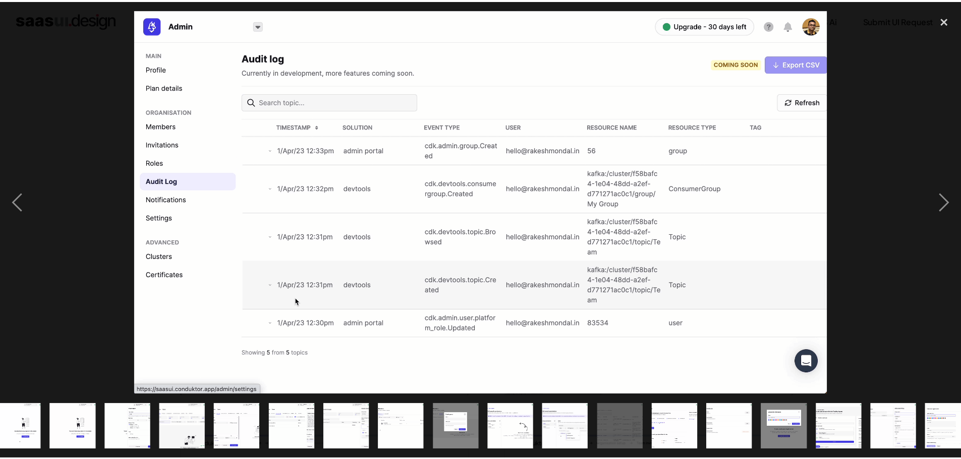
scroll to position [0, 419]
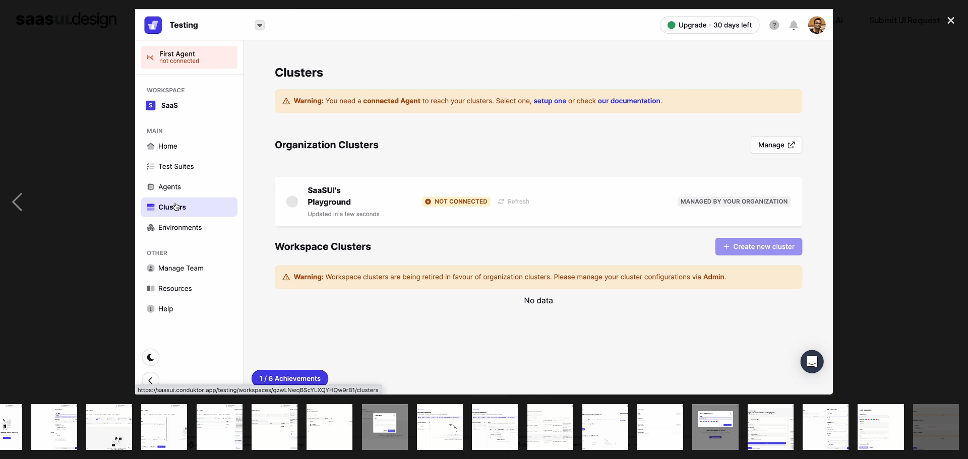
click at [928, 70] on div at bounding box center [484, 202] width 968 height 386
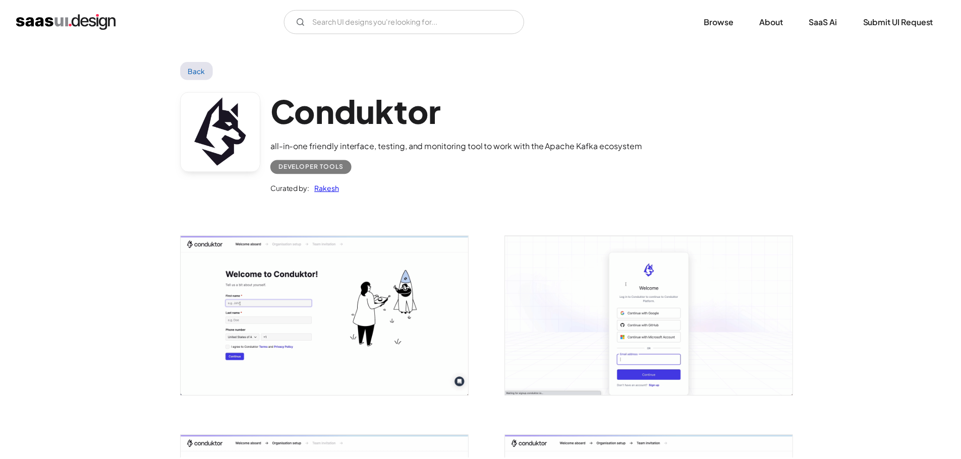
scroll to position [0, 0]
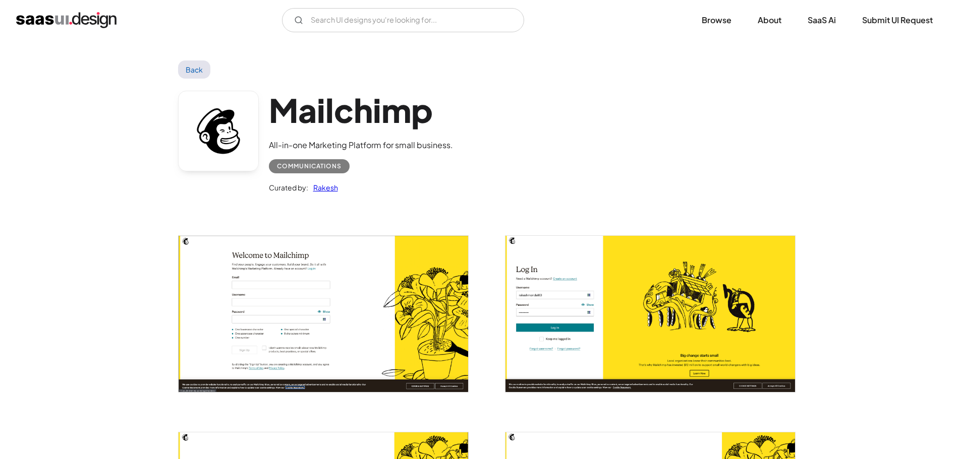
click at [194, 62] on link "Back" at bounding box center [194, 70] width 33 height 18
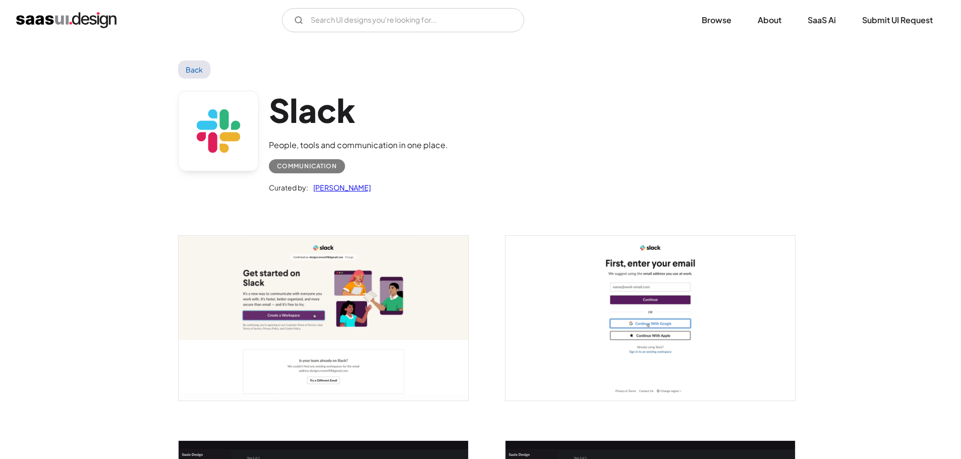
click at [352, 298] on img "open lightbox" at bounding box center [322, 318] width 289 height 165
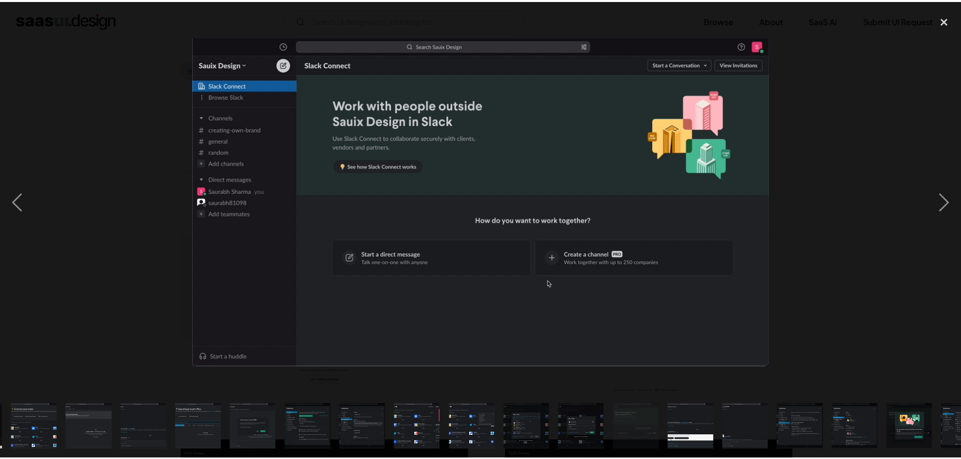
scroll to position [0, 419]
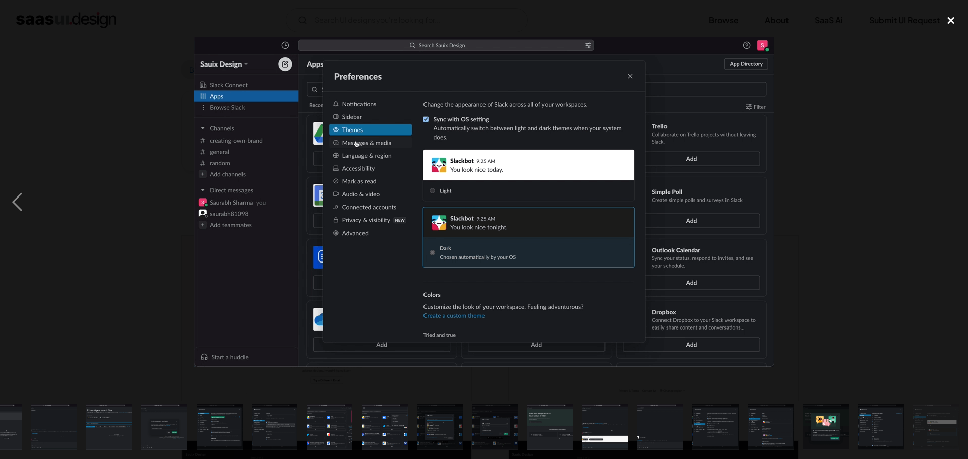
click at [951, 20] on div "close lightbox" at bounding box center [951, 20] width 34 height 22
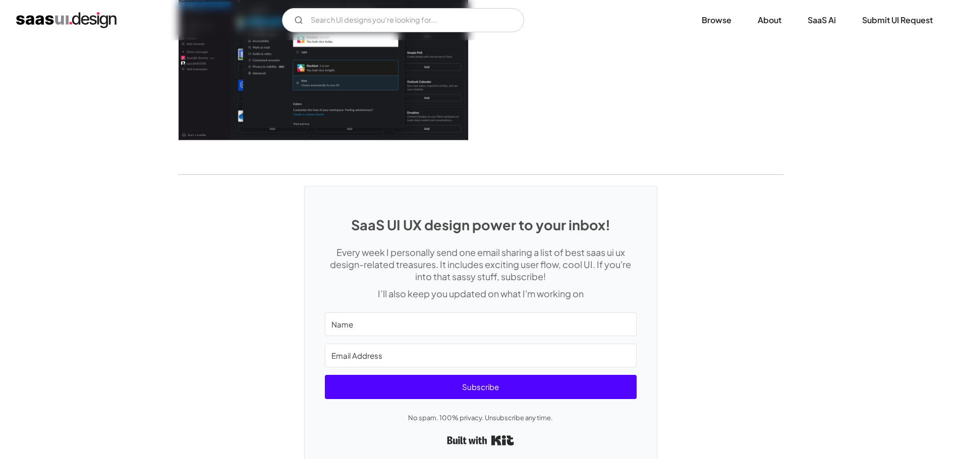
scroll to position [2769, 0]
